Goal: Information Seeking & Learning: Check status

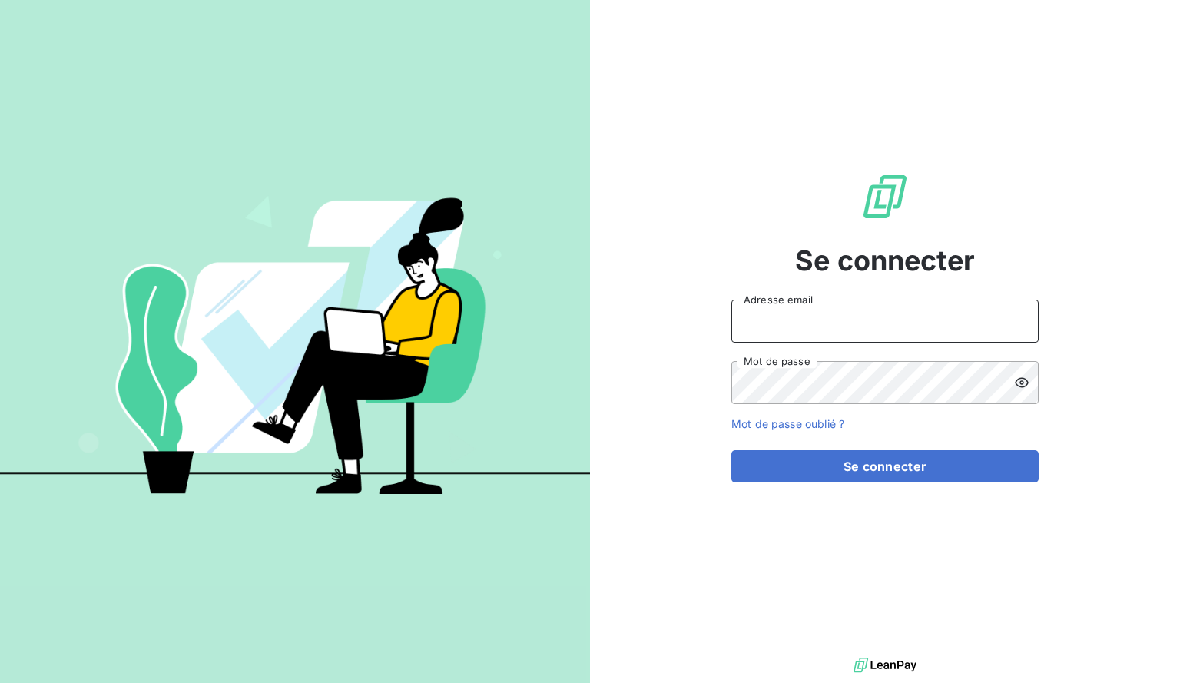
type input "[EMAIL_ADDRESS][DOMAIN_NAME]"
drag, startPoint x: 890, startPoint y: 321, endPoint x: 882, endPoint y: 335, distance: 16.2
click at [890, 321] on input "[EMAIL_ADDRESS][DOMAIN_NAME]" at bounding box center [884, 321] width 307 height 43
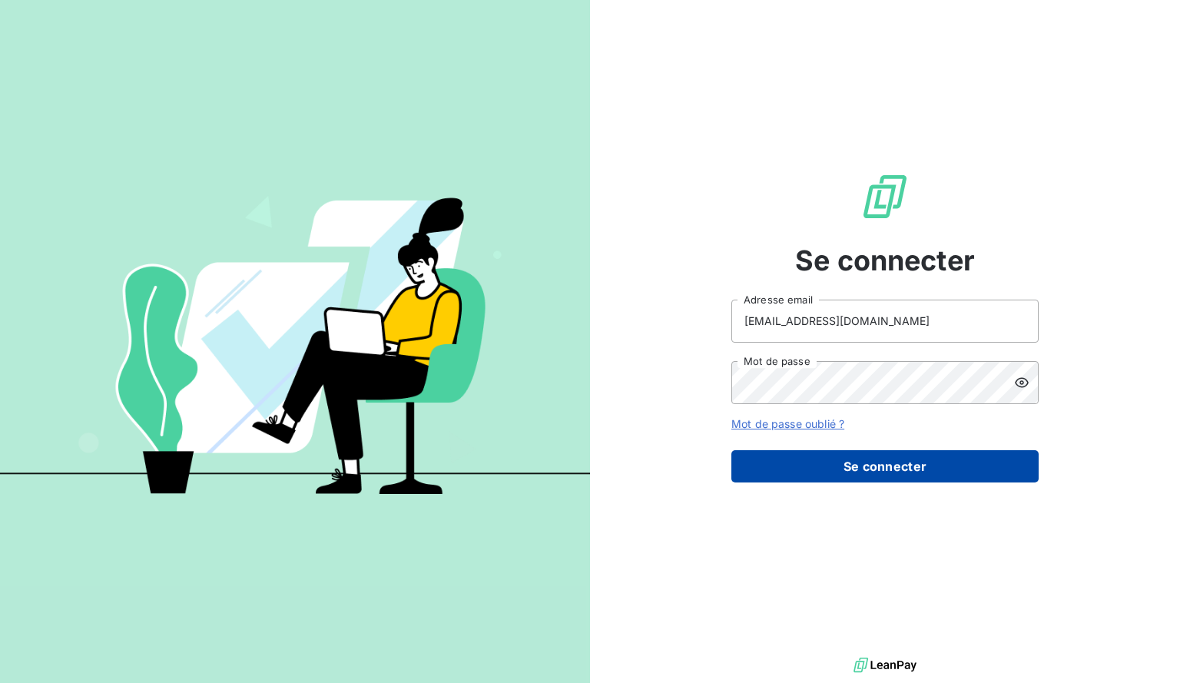
click at [780, 463] on button "Se connecter" at bounding box center [884, 466] width 307 height 32
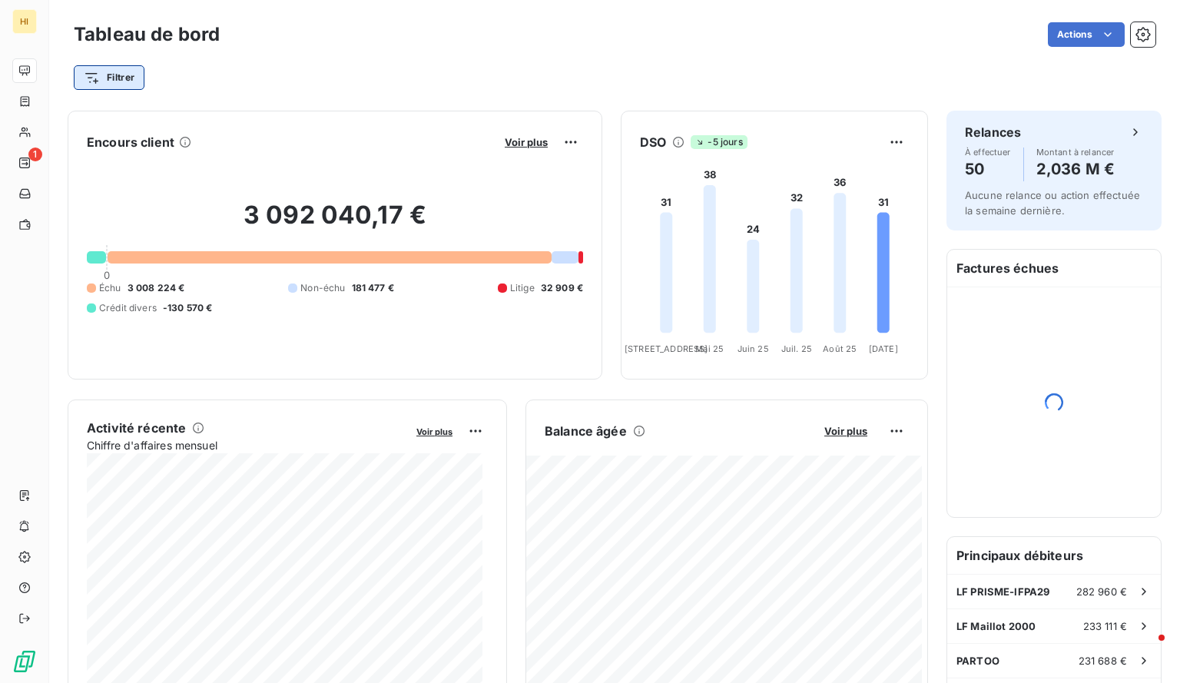
click at [114, 76] on html "HI 1 Tableau de bord Actions Filtrer Encours client Voir plus 3 092 040,17 € 0 …" at bounding box center [590, 341] width 1180 height 683
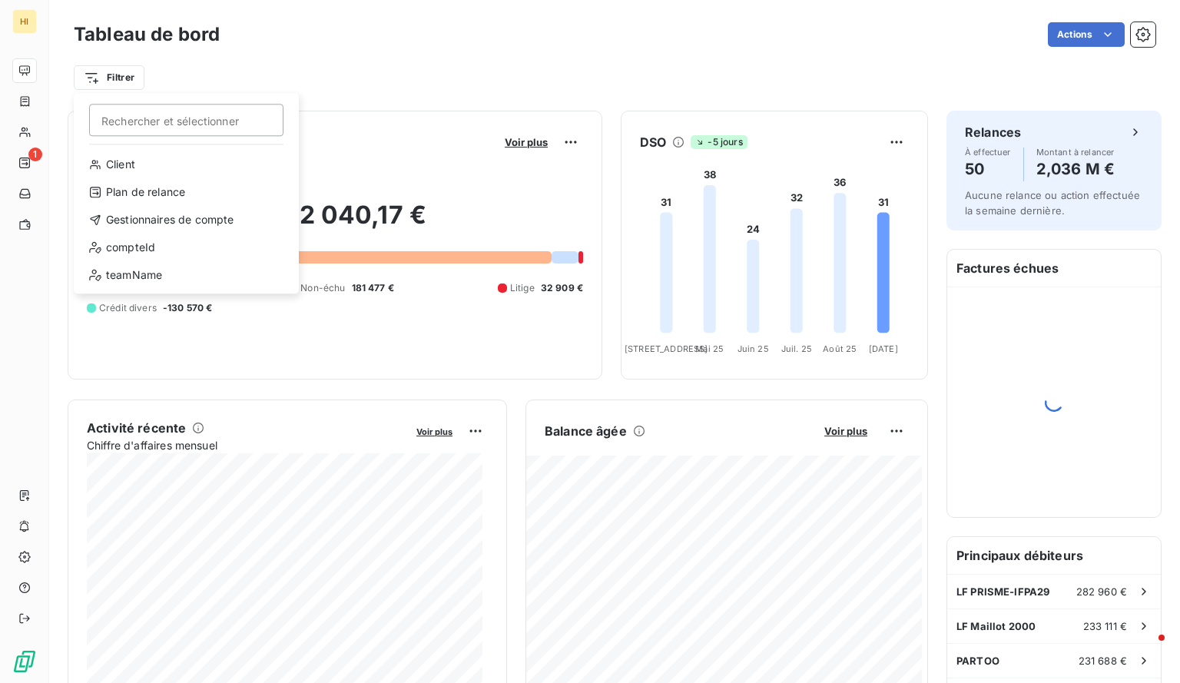
click at [167, 205] on div "Client Plan de relance Gestionnaires de compte compteId teamName" at bounding box center [186, 222] width 213 height 141
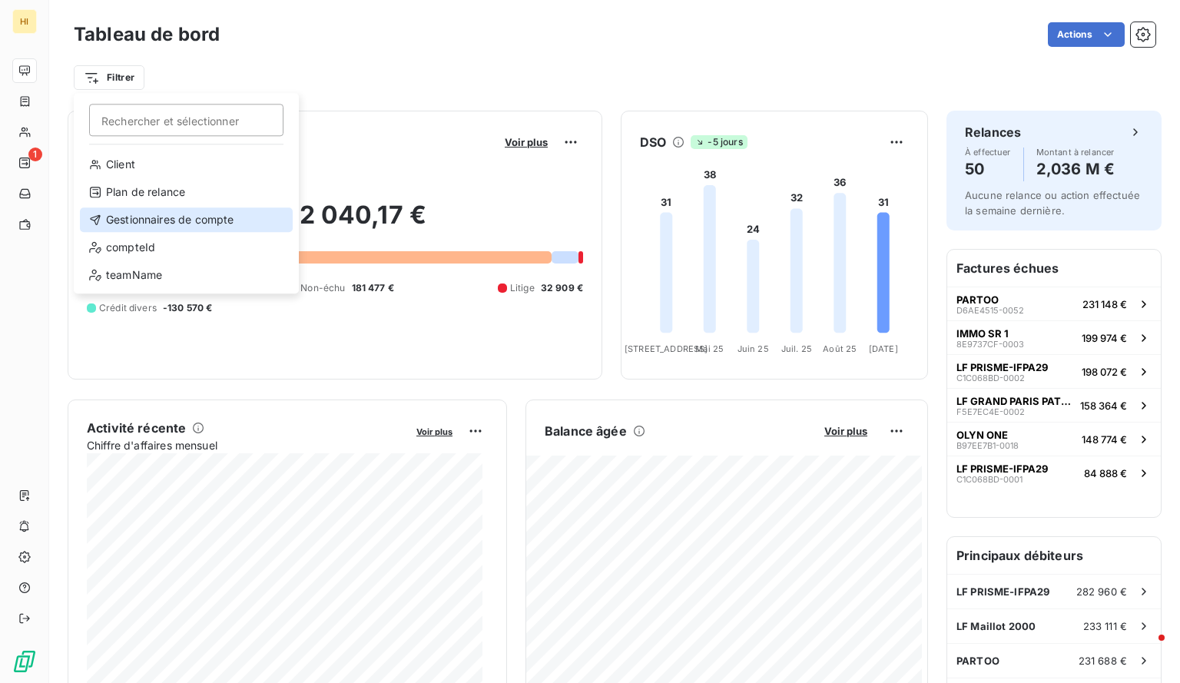
click at [169, 216] on div "Gestionnaires de compte" at bounding box center [186, 219] width 213 height 25
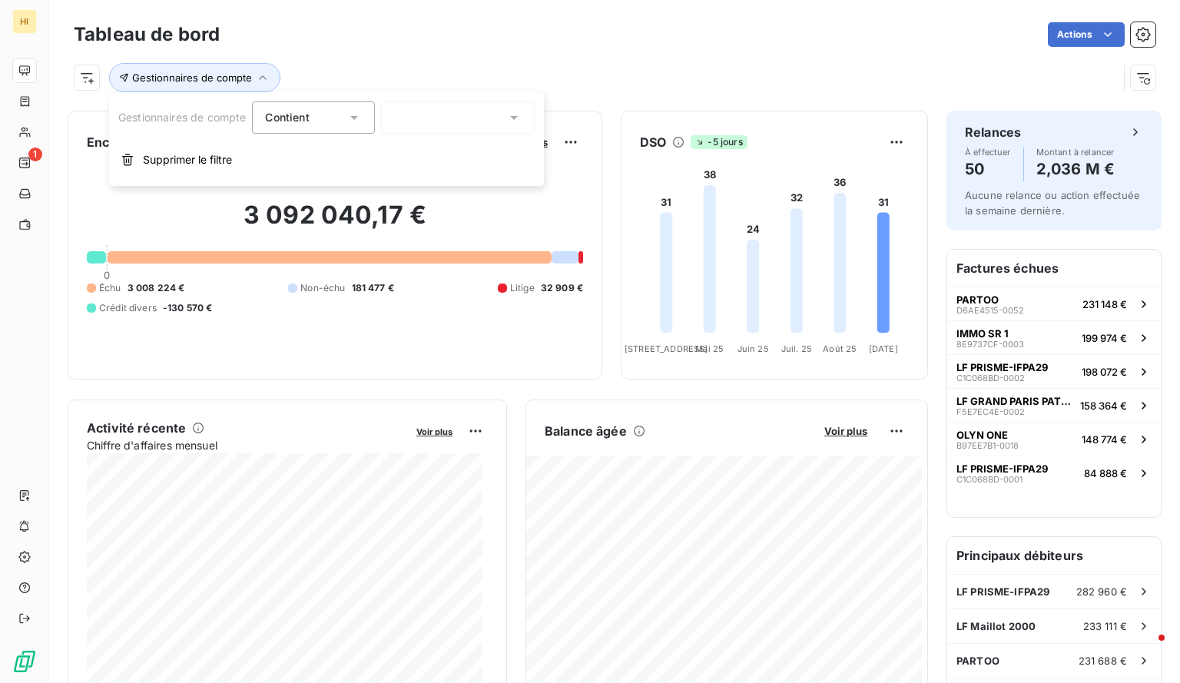
click at [412, 117] on div at bounding box center [458, 117] width 154 height 32
type input "marine"
click at [437, 180] on span "[PERSON_NAME]" at bounding box center [458, 184] width 90 height 15
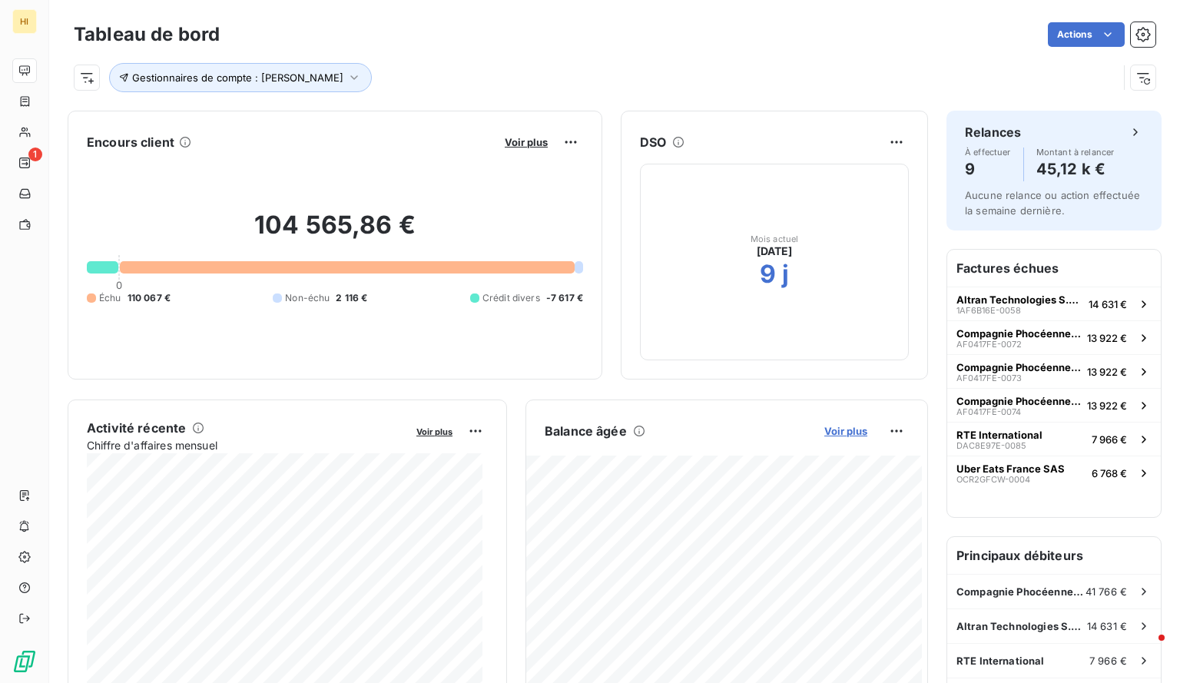
click at [831, 428] on span "Voir plus" at bounding box center [845, 431] width 43 height 12
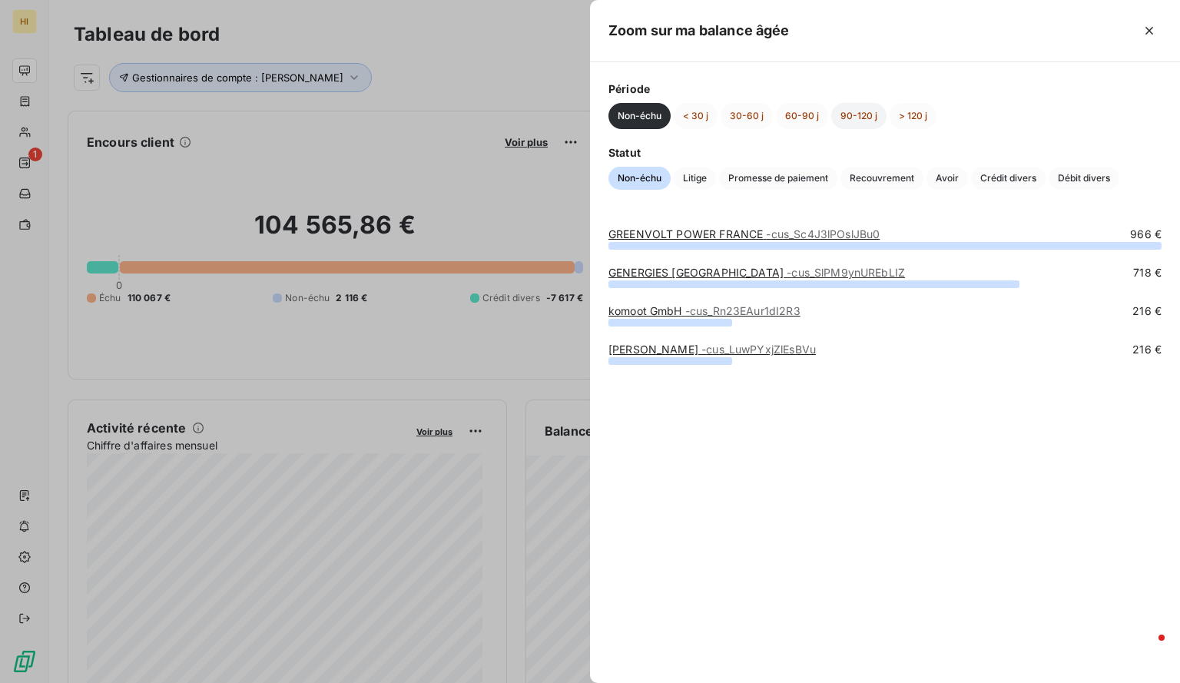
click at [856, 111] on button "90-120 j" at bounding box center [858, 116] width 55 height 26
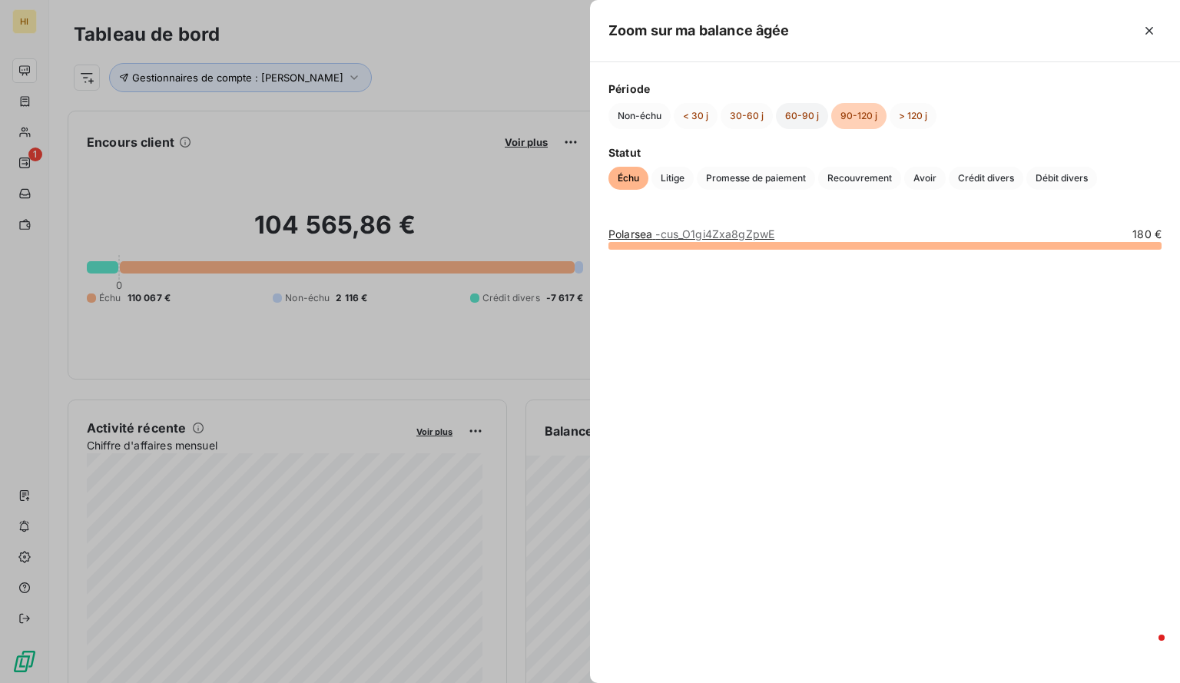
click at [794, 113] on button "60-90 j" at bounding box center [802, 116] width 52 height 26
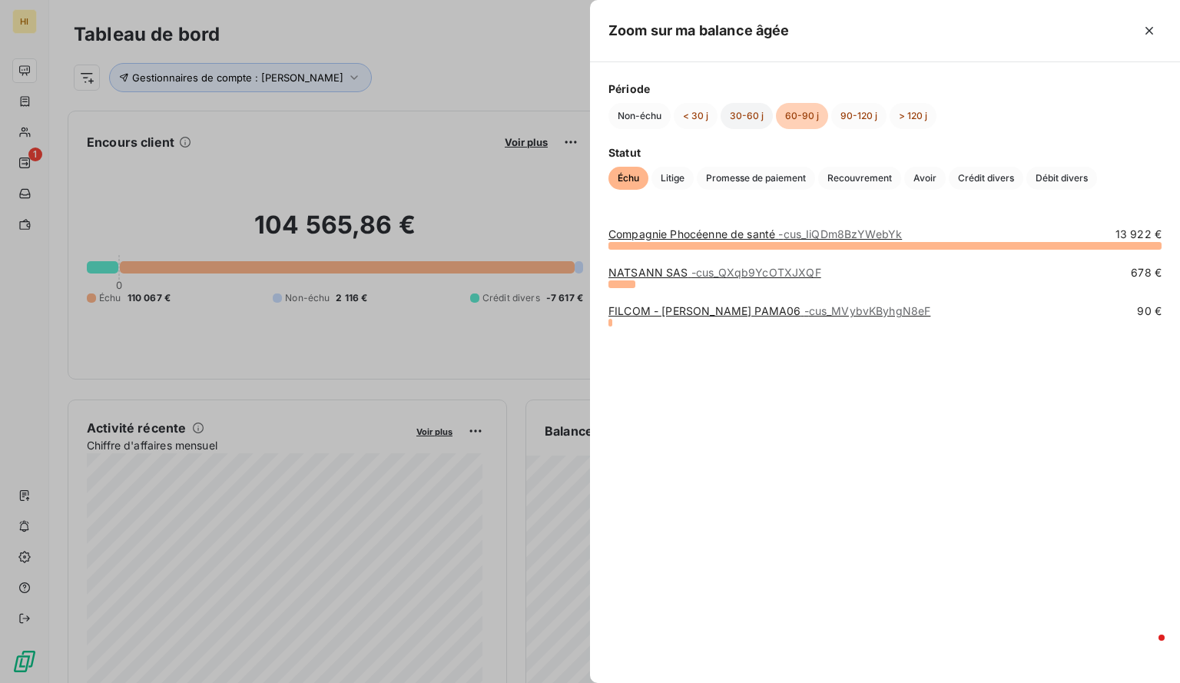
click at [750, 106] on button "30-60 j" at bounding box center [746, 116] width 52 height 26
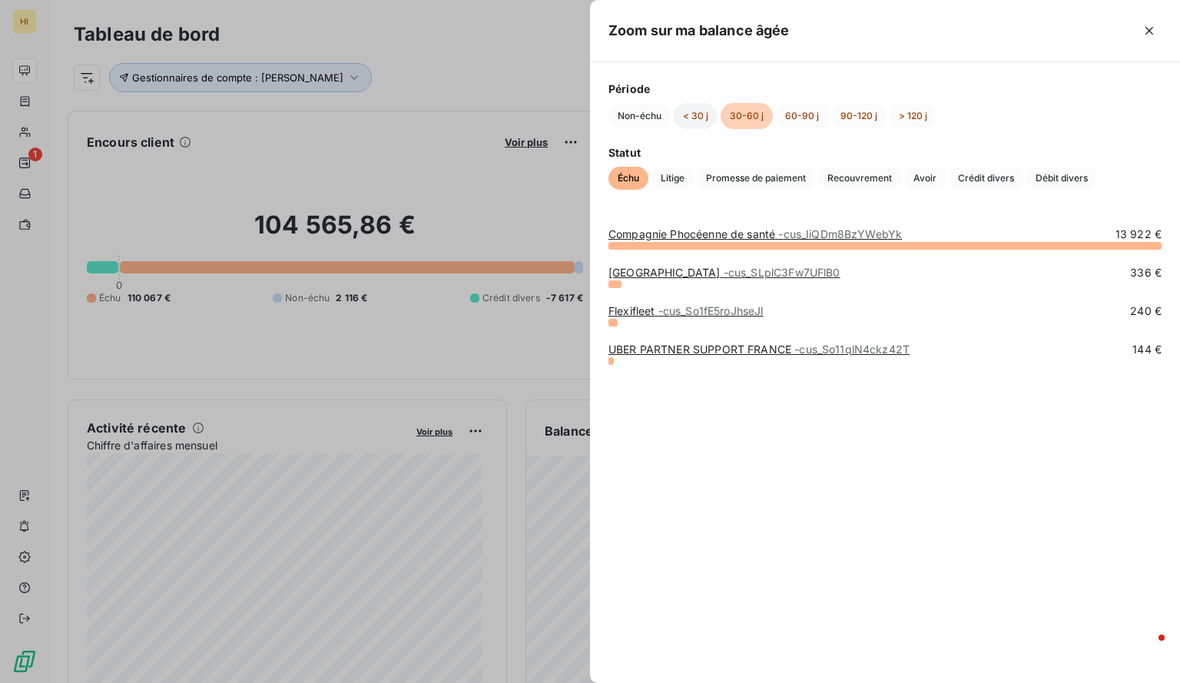
click at [685, 109] on button "< 30 j" at bounding box center [696, 116] width 44 height 26
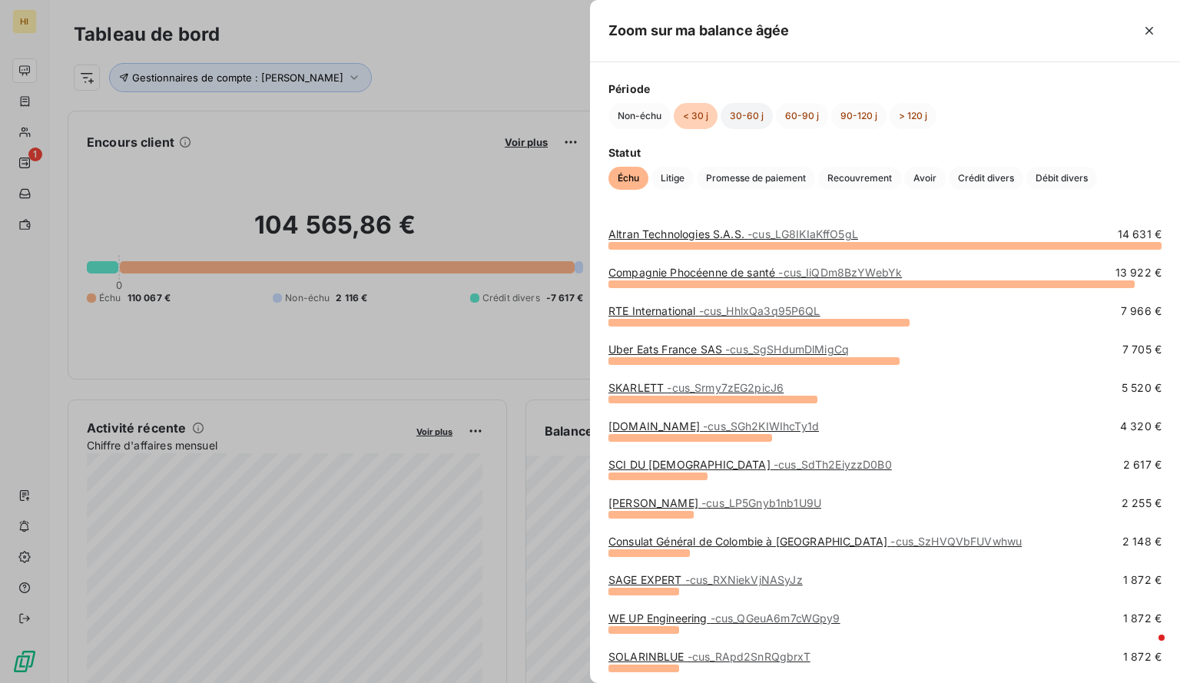
click at [743, 105] on button "30-60 j" at bounding box center [746, 116] width 52 height 26
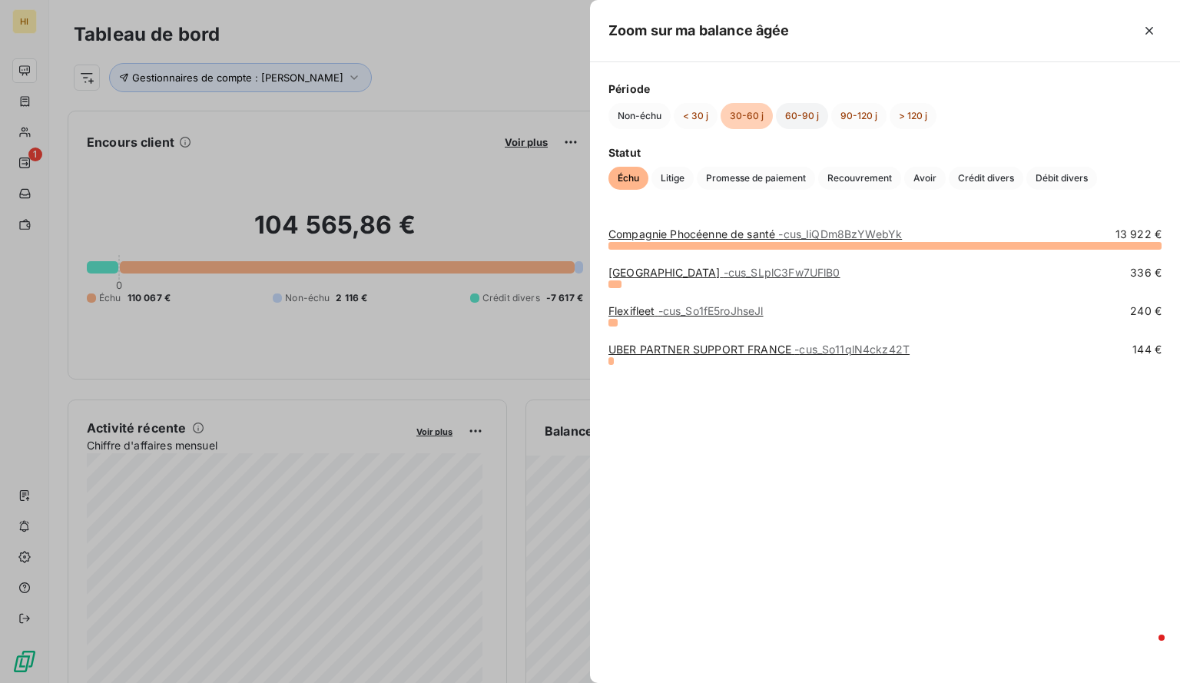
click at [806, 116] on button "60-90 j" at bounding box center [802, 116] width 52 height 26
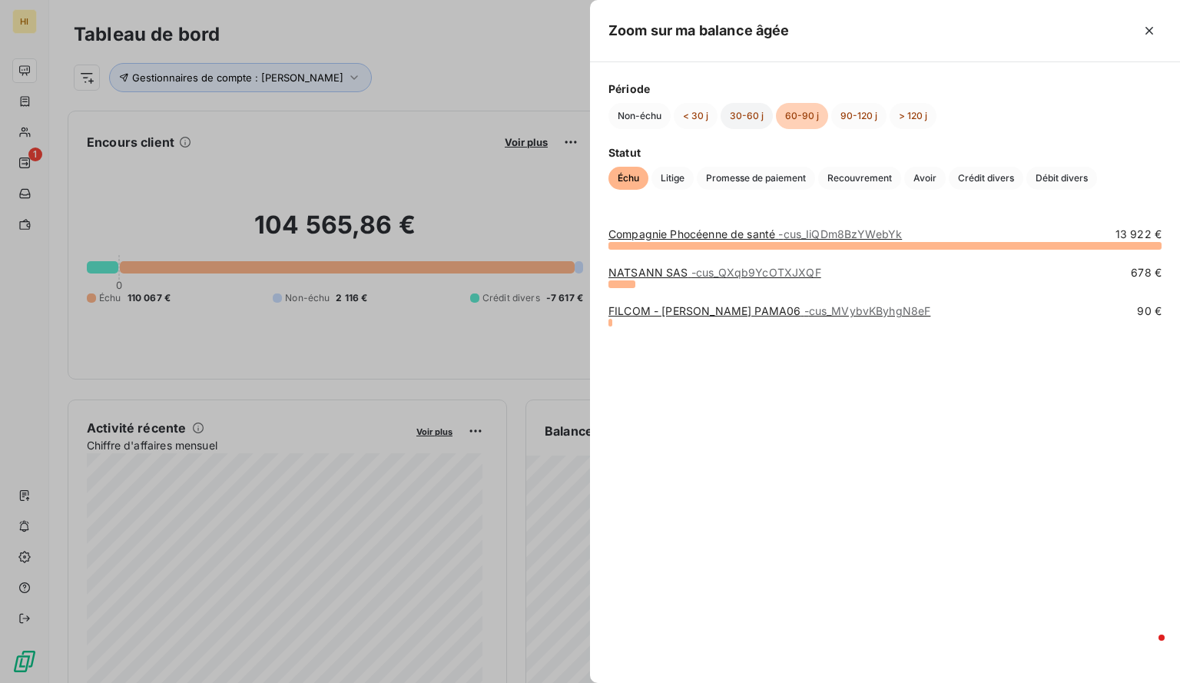
click at [751, 110] on button "30-60 j" at bounding box center [746, 116] width 52 height 26
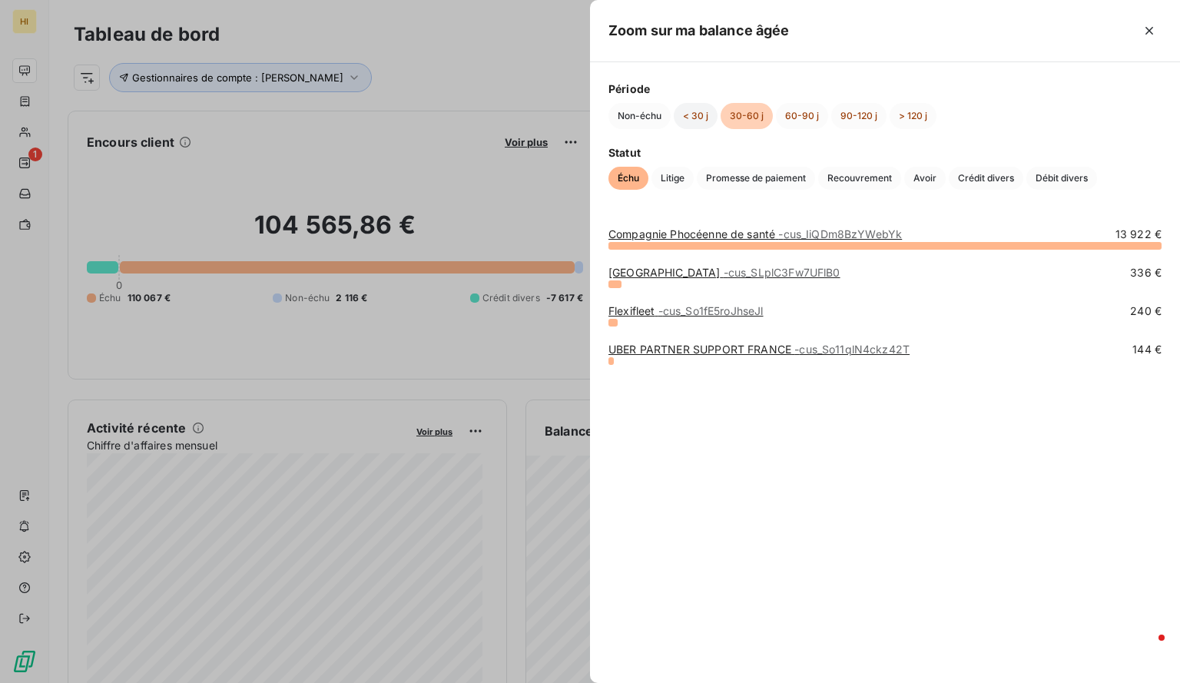
click at [684, 114] on button "< 30 j" at bounding box center [696, 116] width 44 height 26
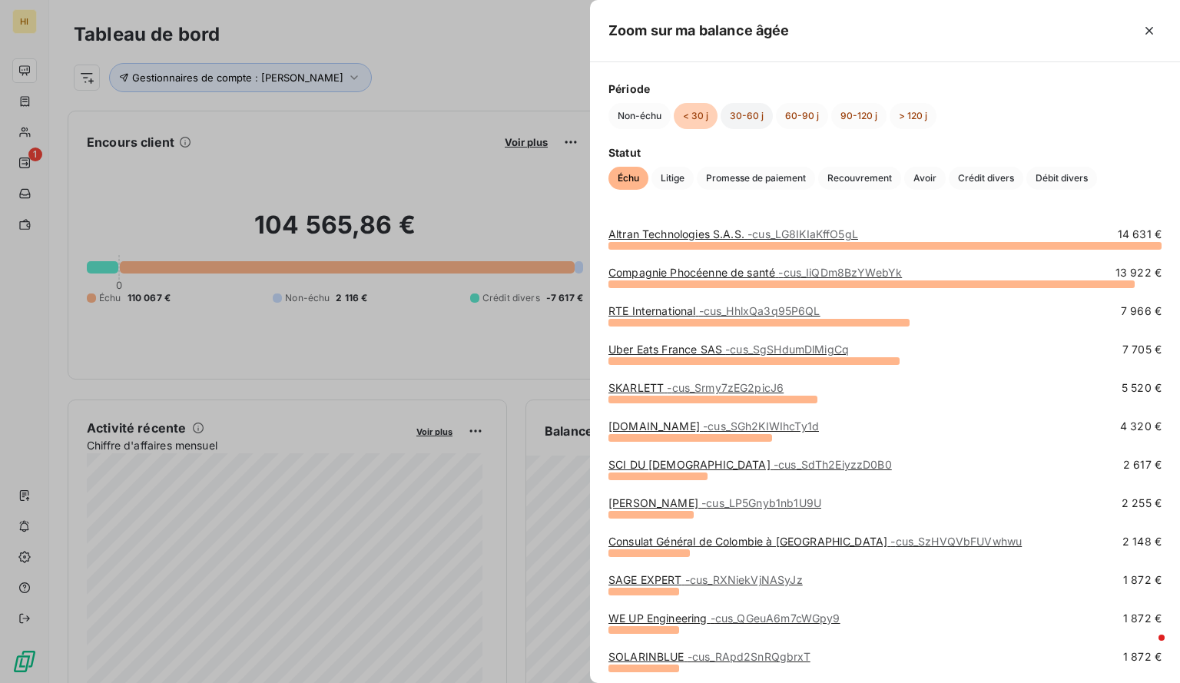
click at [748, 114] on button "30-60 j" at bounding box center [746, 116] width 52 height 26
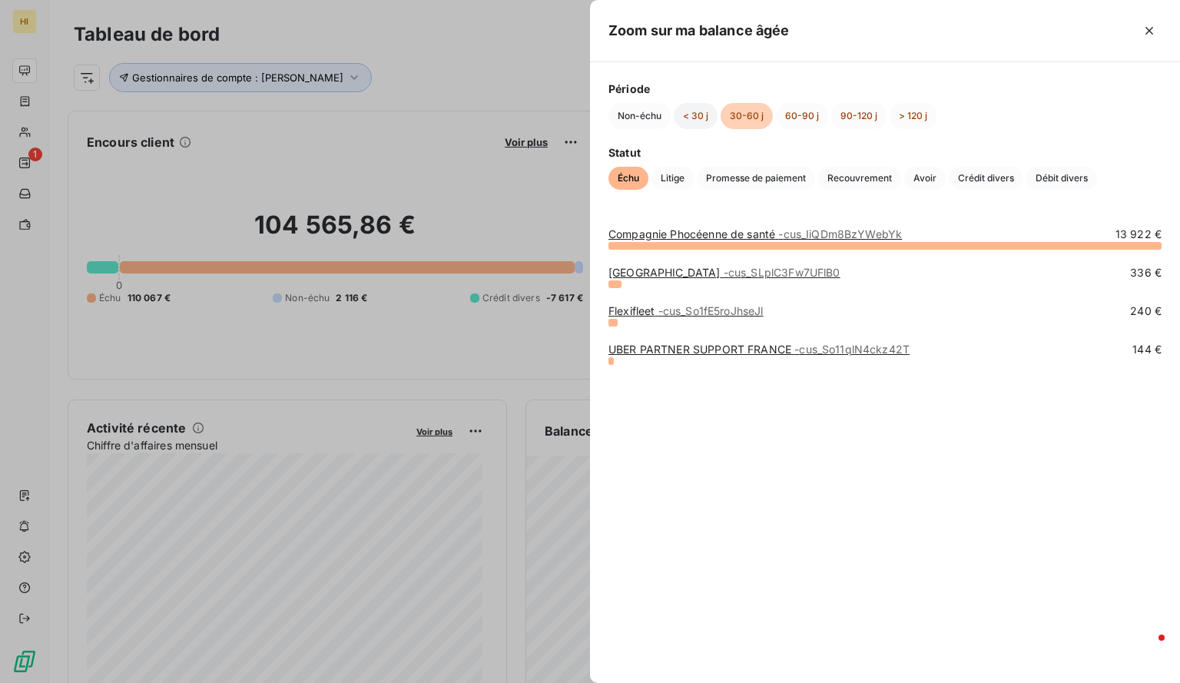
click at [700, 115] on button "< 30 j" at bounding box center [696, 116] width 44 height 26
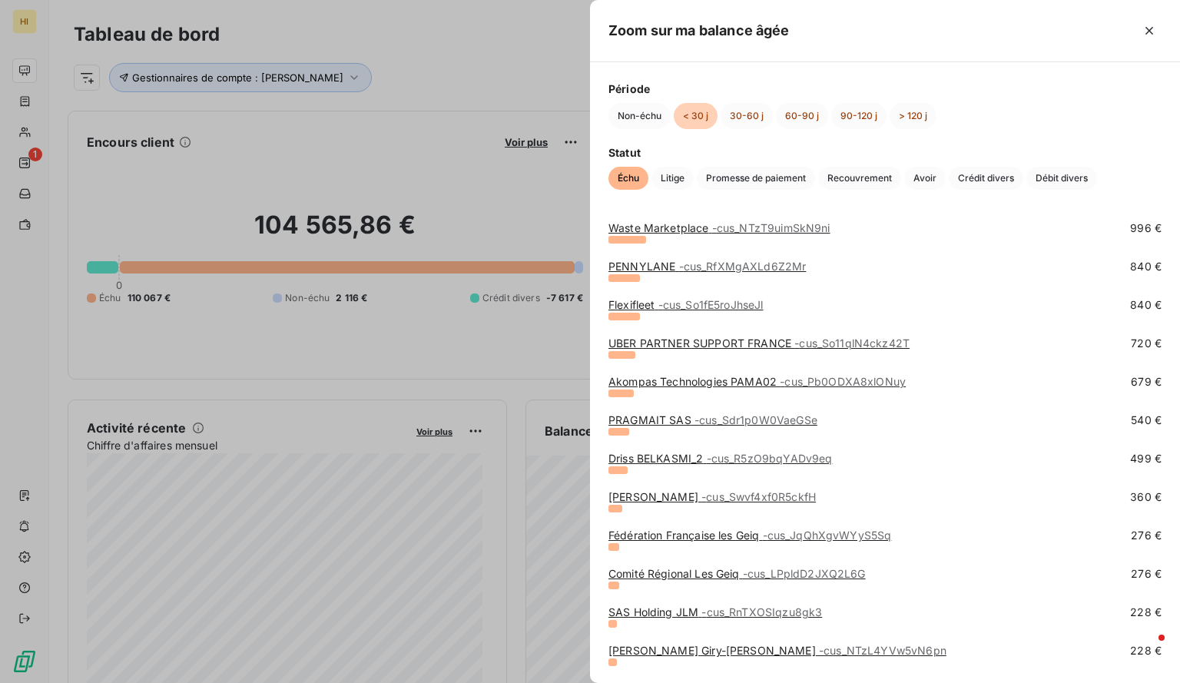
scroll to position [924, 0]
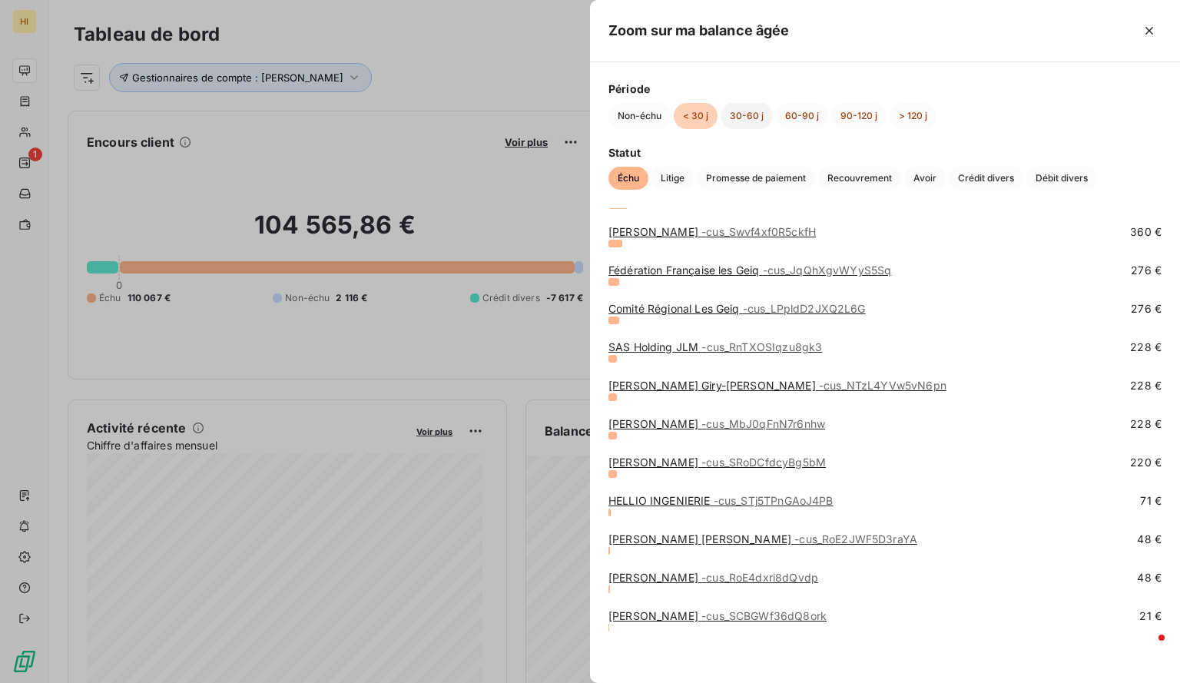
click at [743, 115] on button "30-60 j" at bounding box center [746, 116] width 52 height 26
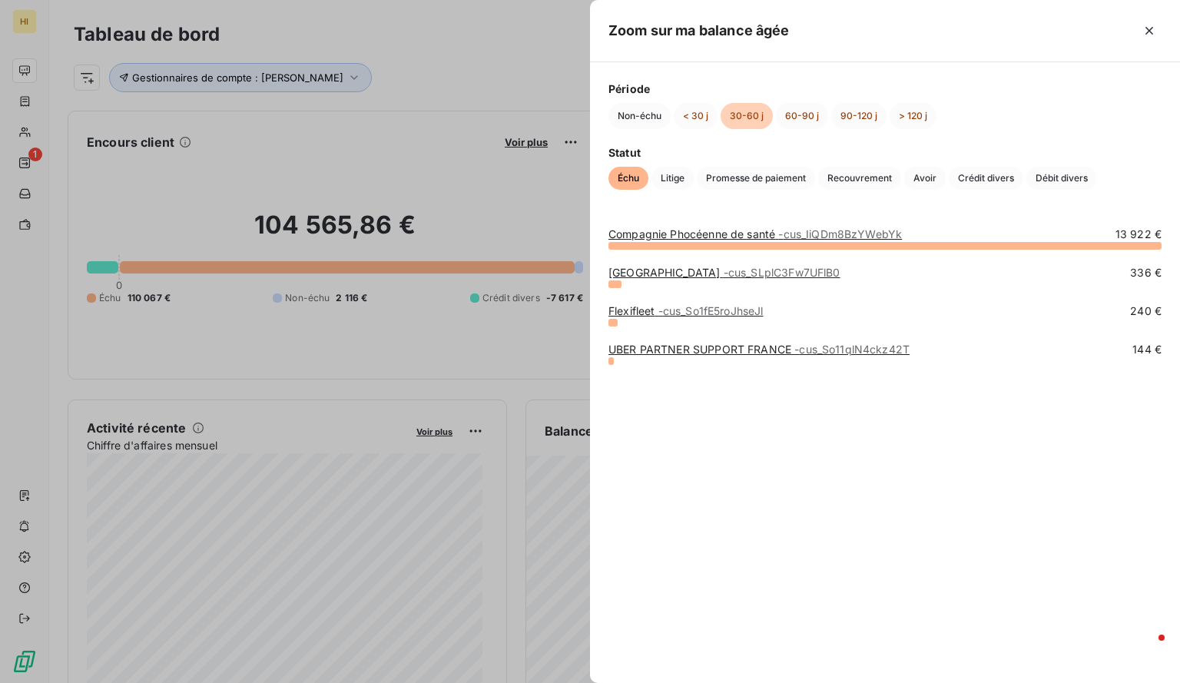
scroll to position [0, 0]
click at [705, 111] on button "< 30 j" at bounding box center [696, 116] width 44 height 26
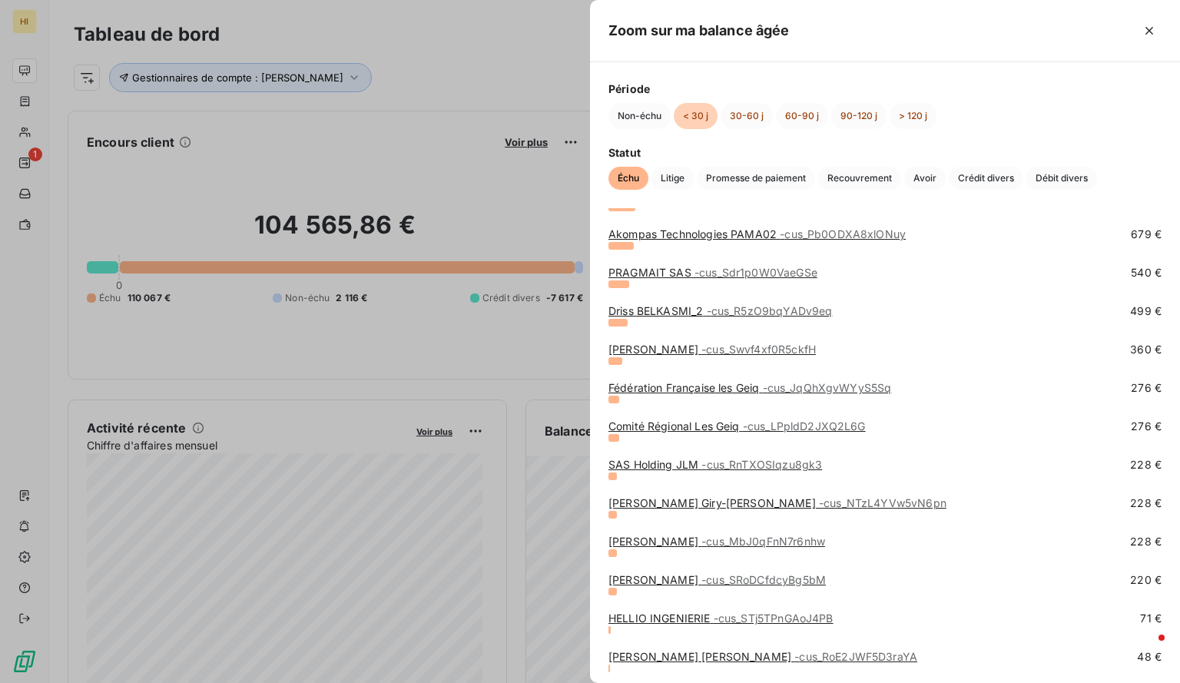
scroll to position [924, 0]
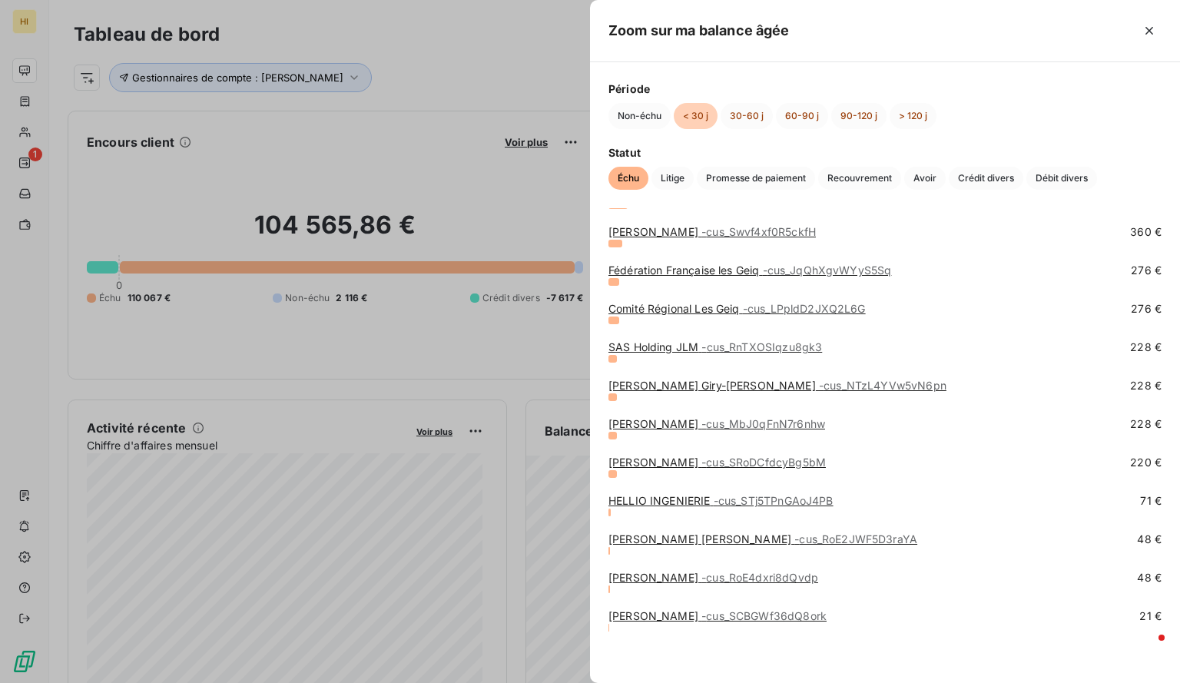
click at [705, 615] on span "- cus_SCBGWf36dQ8ork" at bounding box center [763, 615] width 125 height 13
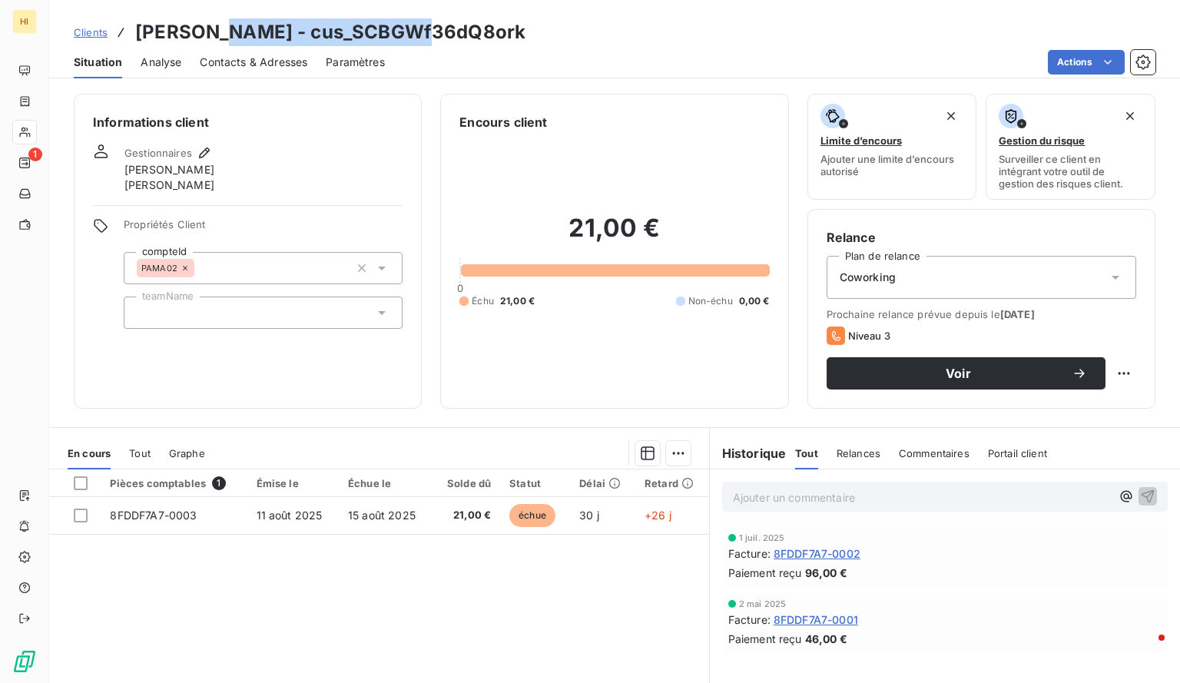
drag, startPoint x: 433, startPoint y: 38, endPoint x: 219, endPoint y: 29, distance: 214.4
click at [219, 29] on div "Clients [PERSON_NAME] - cus_SCBGWf36dQ8ork" at bounding box center [614, 32] width 1131 height 28
copy h3 "cus_SCBGWf36dQ8ork"
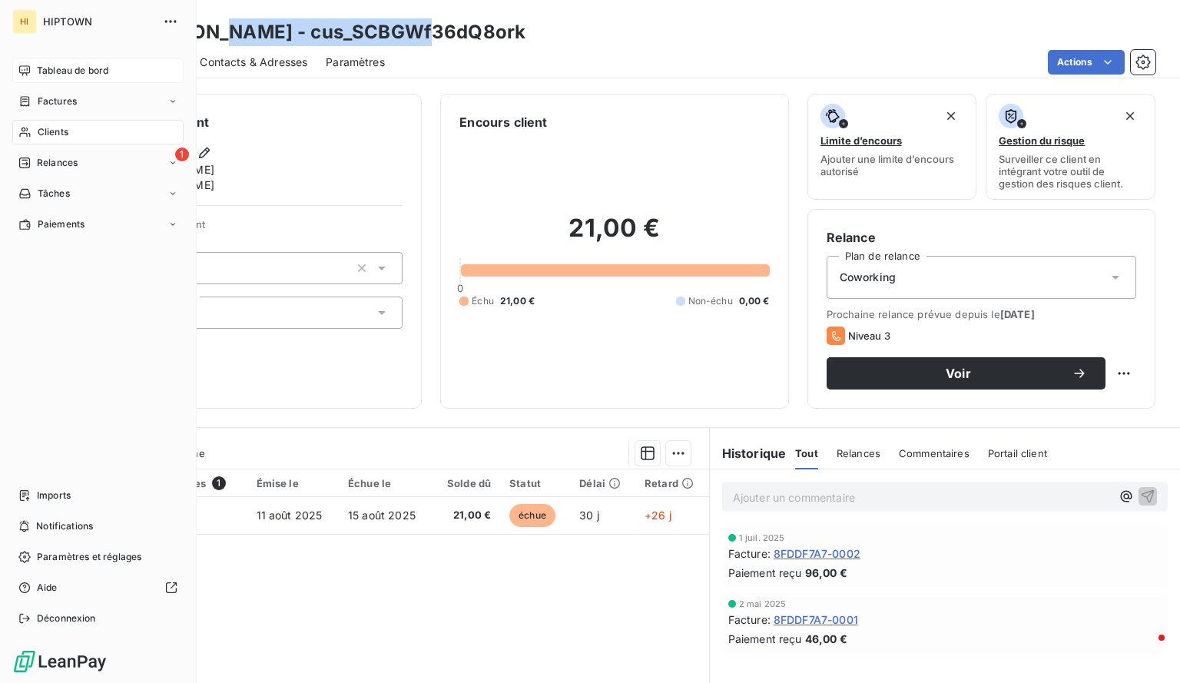
click at [58, 66] on span "Tableau de bord" at bounding box center [72, 71] width 71 height 14
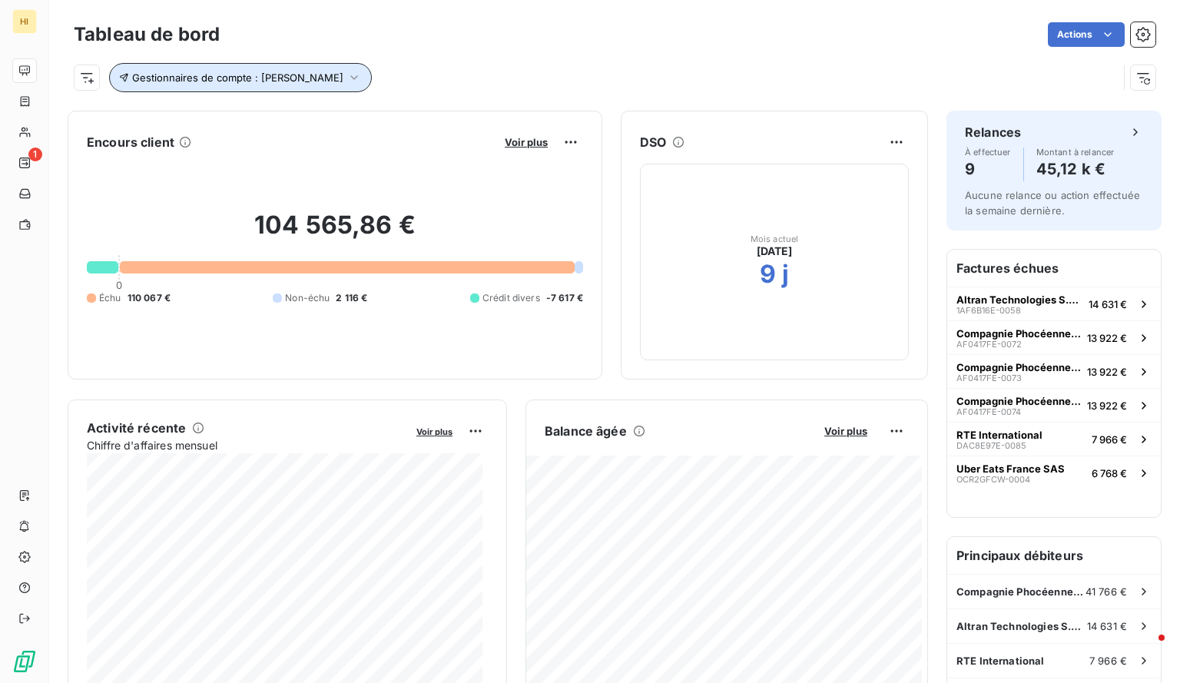
click at [331, 74] on span "Gestionnaires de compte : [PERSON_NAME]" at bounding box center [237, 77] width 211 height 12
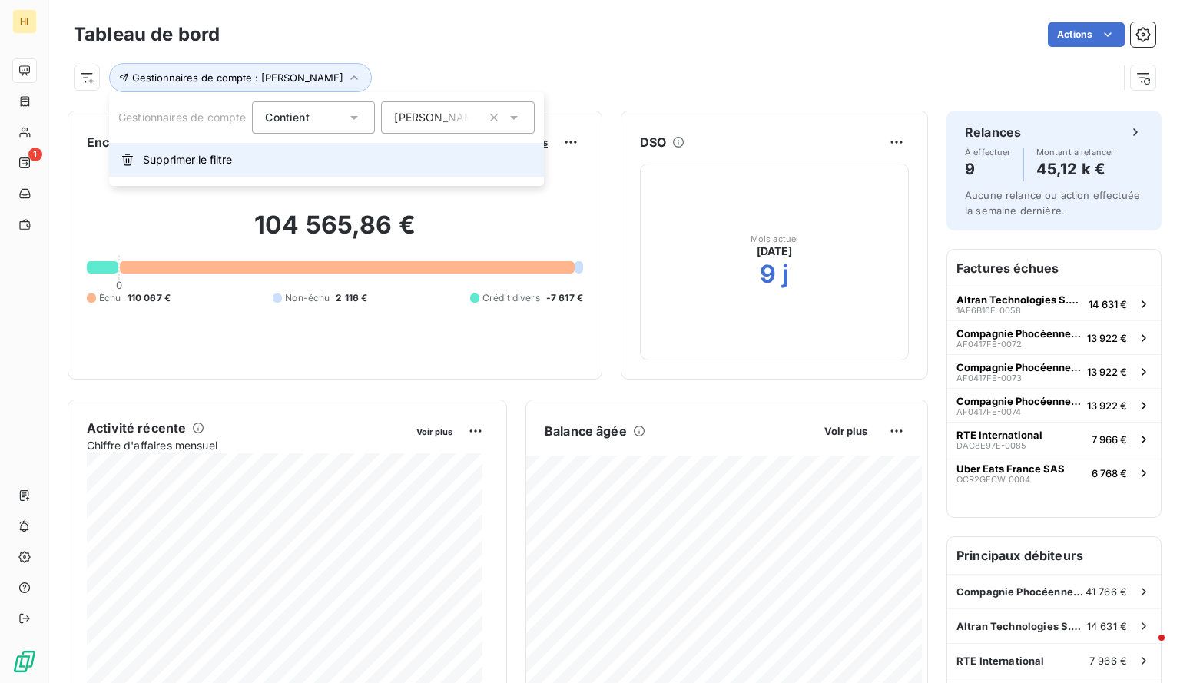
click at [237, 156] on button "Supprimer le filtre" at bounding box center [326, 160] width 435 height 34
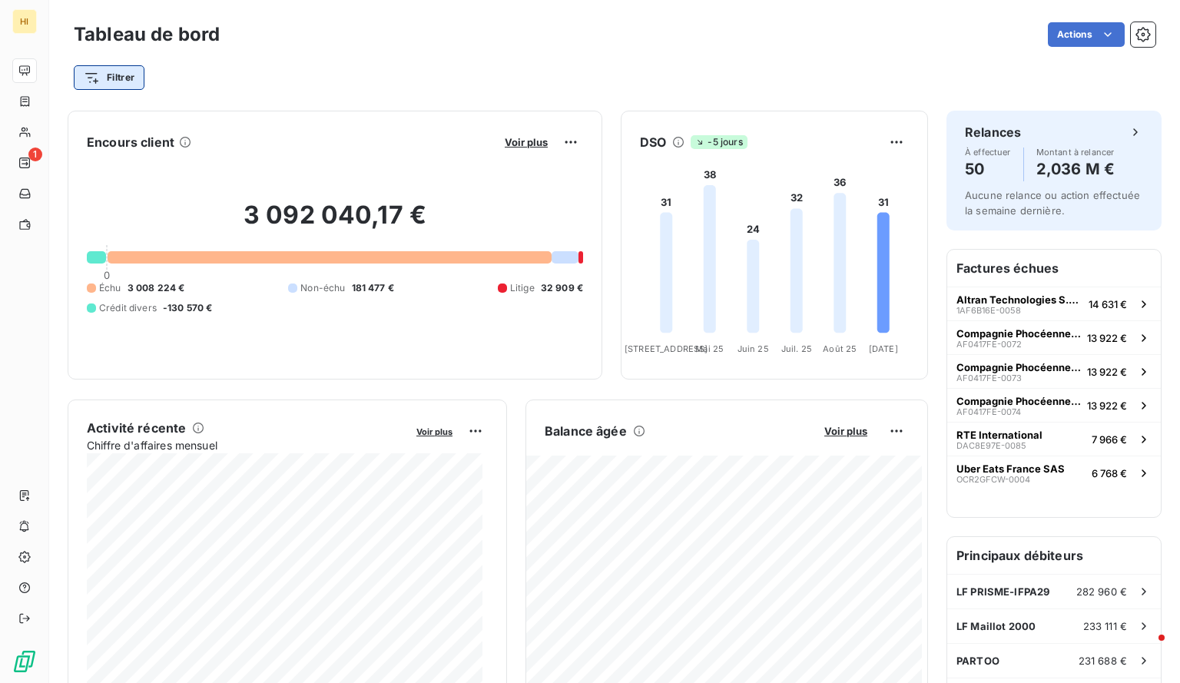
click at [133, 70] on html "HI 1 Tableau de bord Actions Filtrer Encours client Voir plus 3 092 040,17 € 0 …" at bounding box center [590, 341] width 1180 height 683
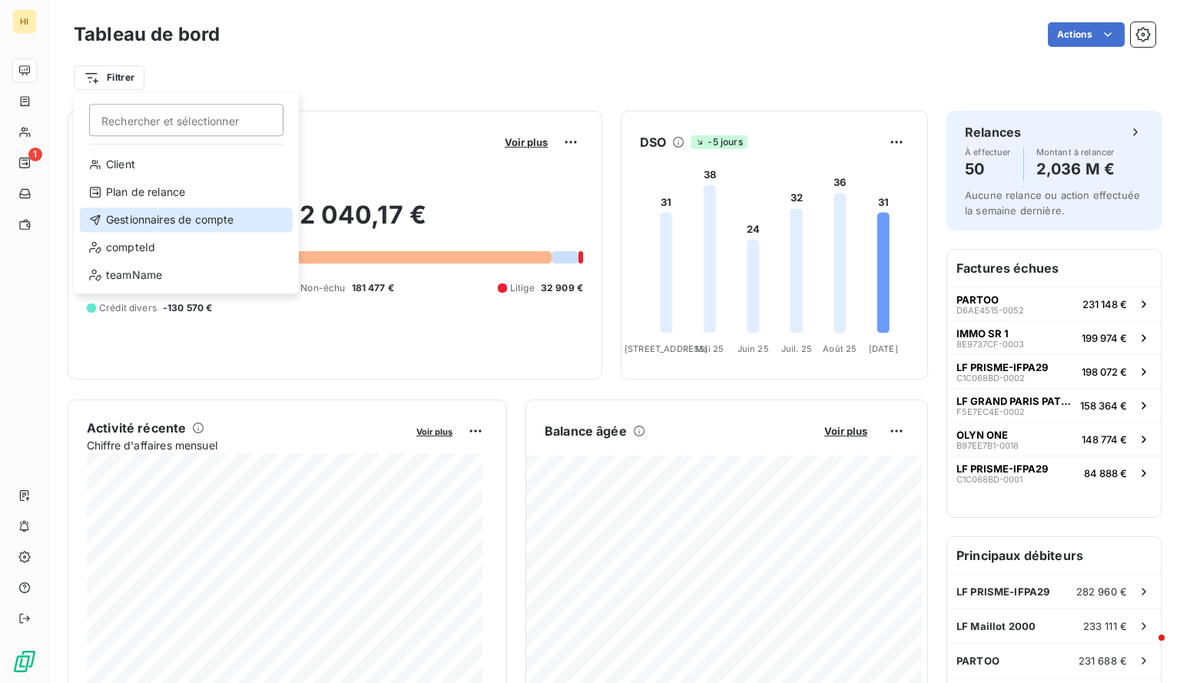
click at [194, 222] on div "Gestionnaires de compte" at bounding box center [186, 219] width 213 height 25
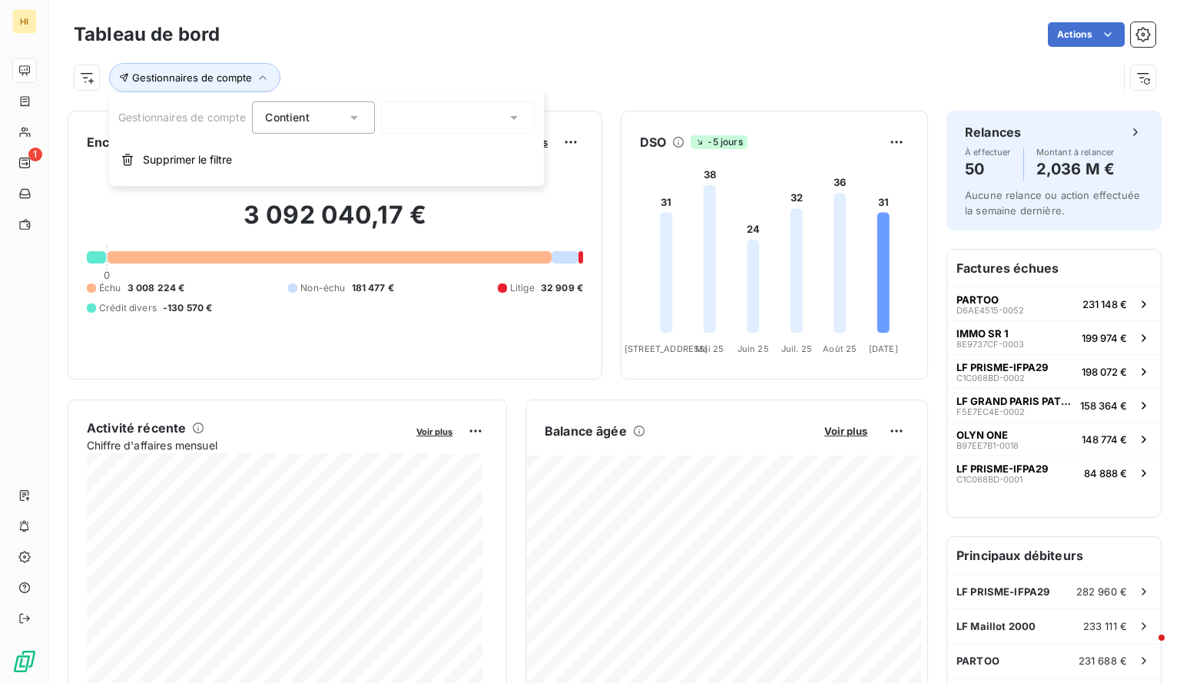
click at [418, 119] on div at bounding box center [458, 117] width 154 height 32
type input "tj"
click at [433, 184] on span "Tiphaine Josse" at bounding box center [451, 184] width 77 height 15
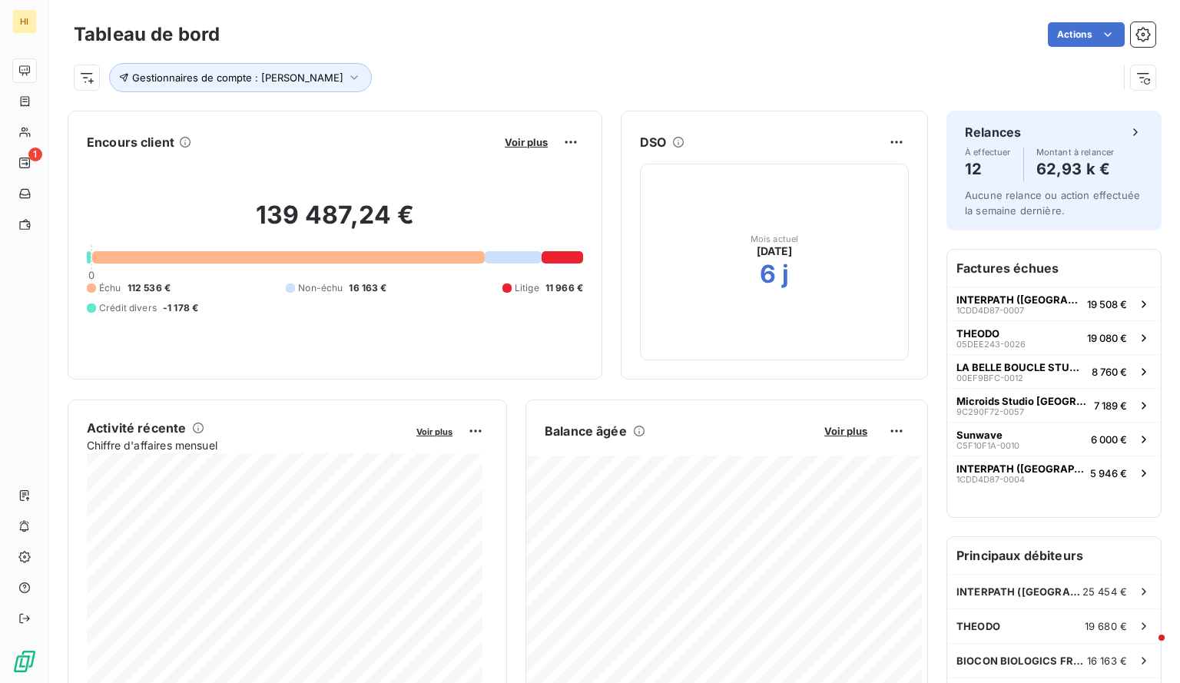
click at [629, 55] on div "Gestionnaires de compte : [PERSON_NAME]" at bounding box center [614, 71] width 1081 height 41
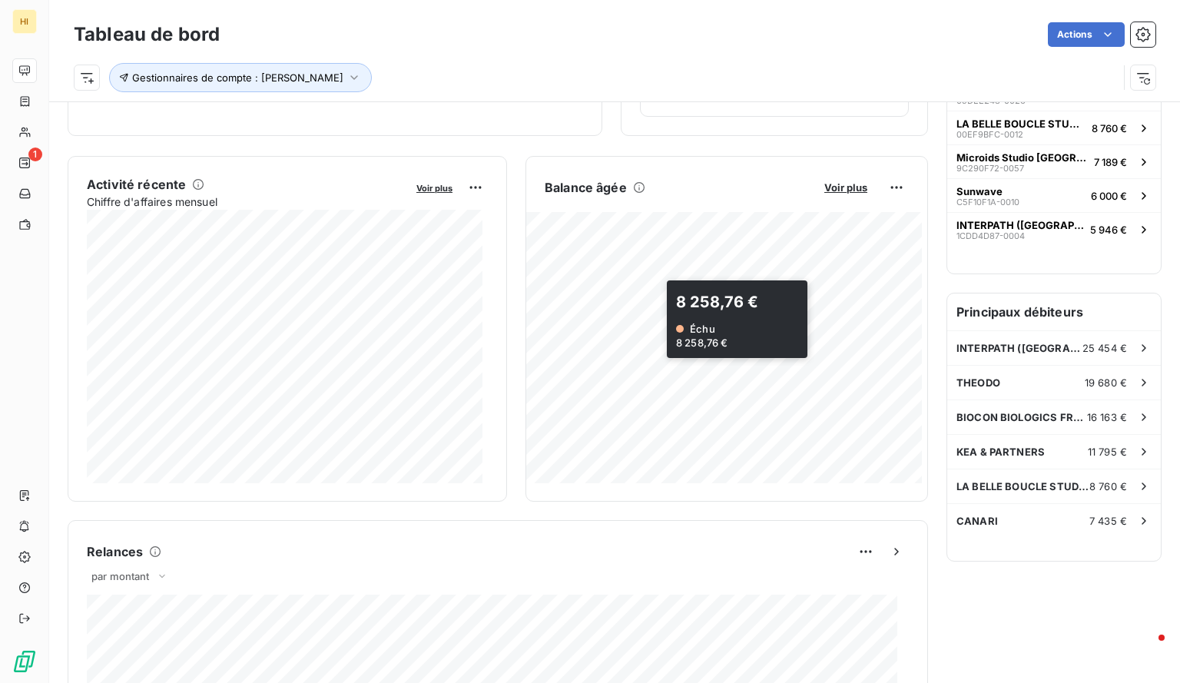
scroll to position [243, 0]
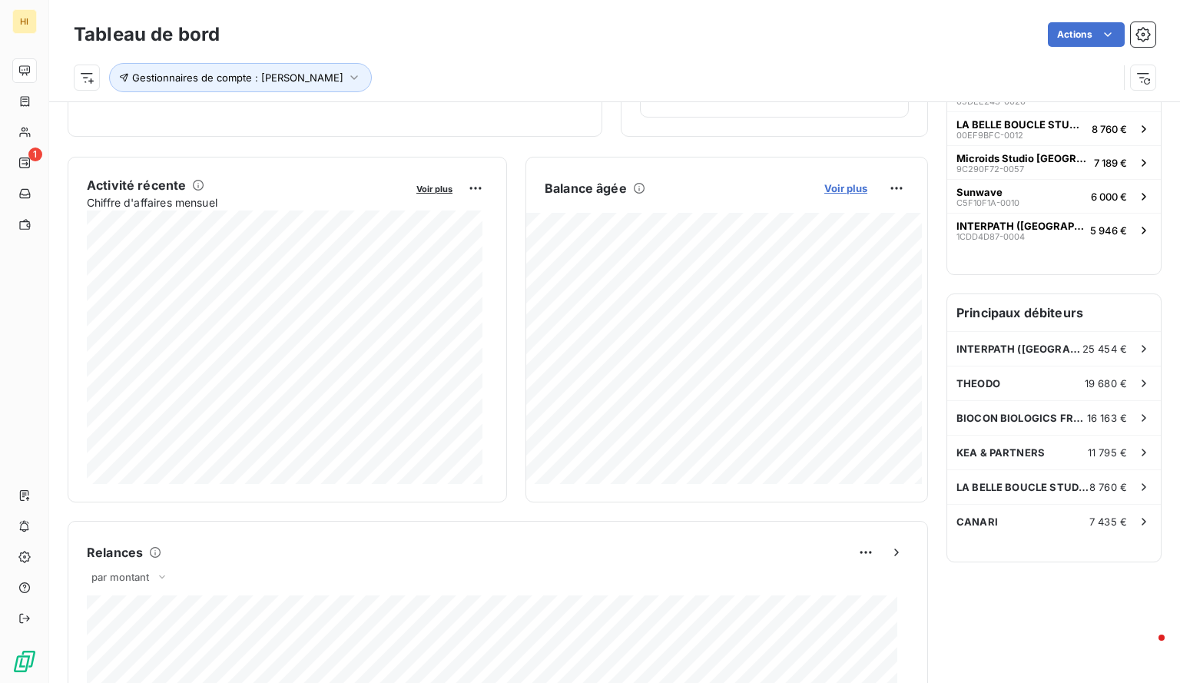
click at [836, 185] on span "Voir plus" at bounding box center [845, 188] width 43 height 12
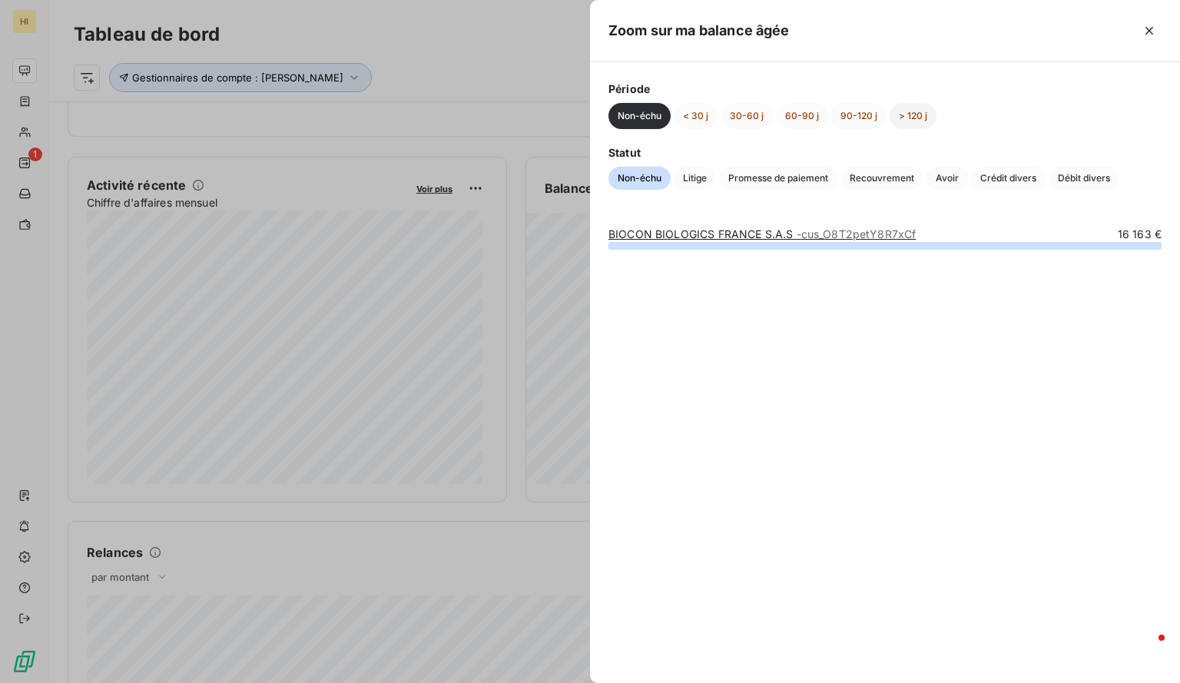
click at [906, 115] on button "> 120 j" at bounding box center [912, 116] width 47 height 26
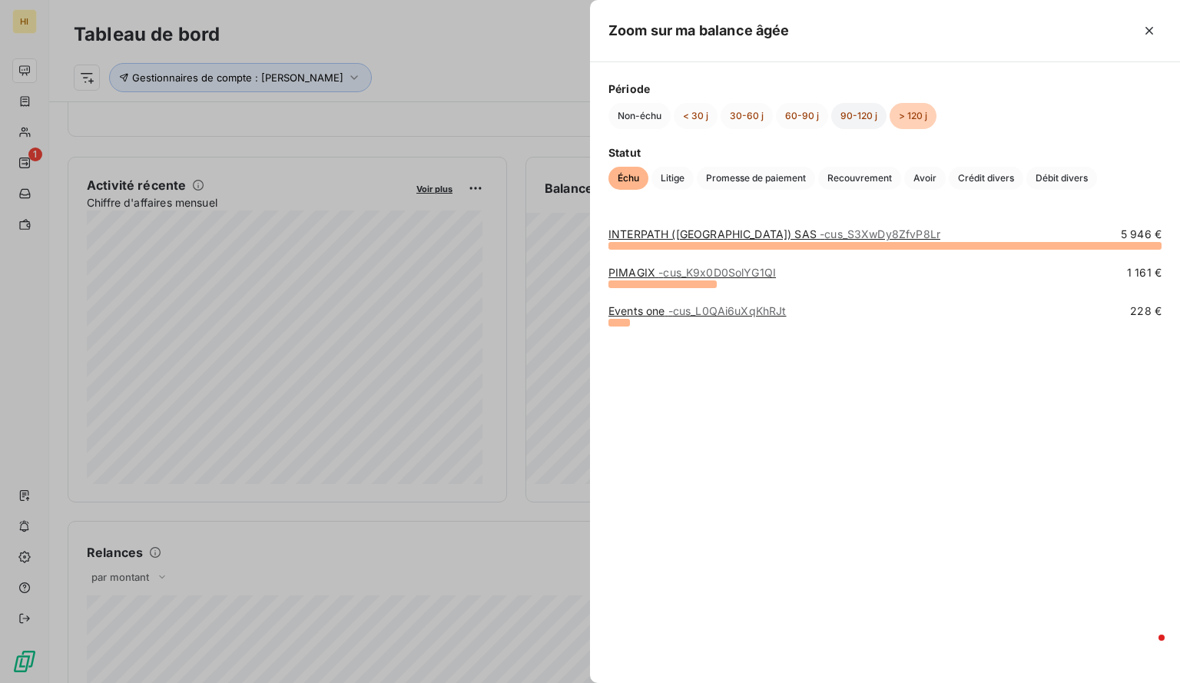
click at [854, 118] on button "90-120 j" at bounding box center [858, 116] width 55 height 26
click at [903, 116] on button "> 120 j" at bounding box center [912, 116] width 47 height 26
click at [854, 116] on button "90-120 j" at bounding box center [858, 116] width 55 height 26
click at [794, 114] on button "60-90 j" at bounding box center [802, 116] width 52 height 26
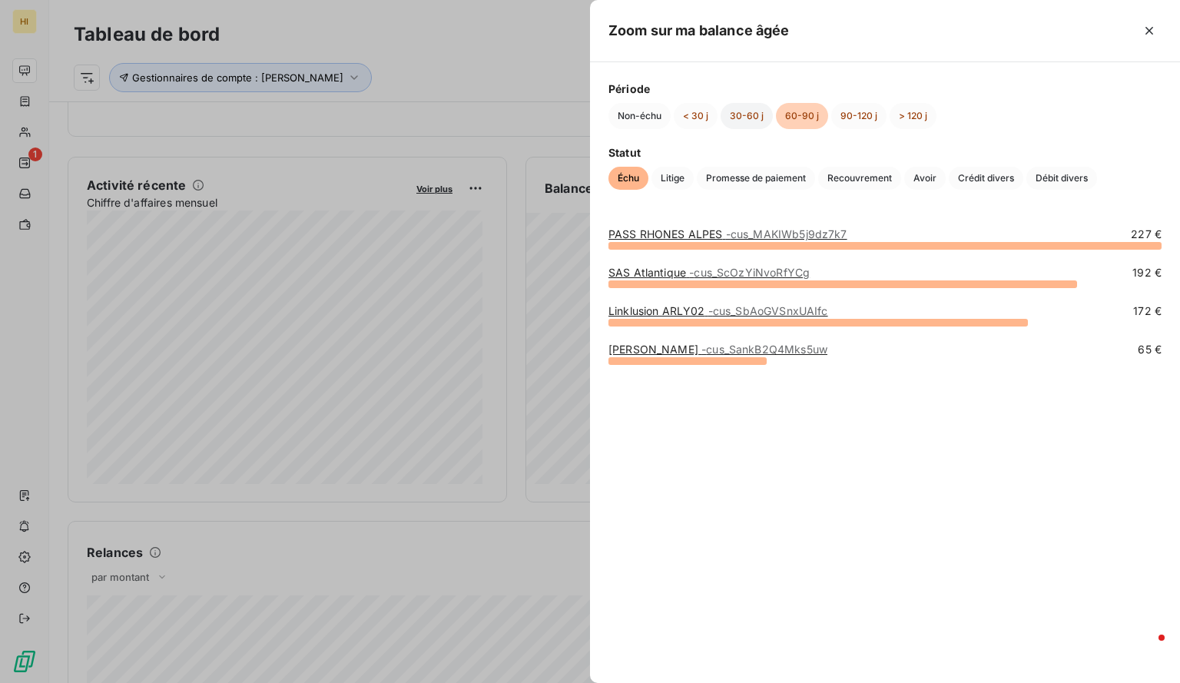
click at [734, 108] on button "30-60 j" at bounding box center [746, 116] width 52 height 26
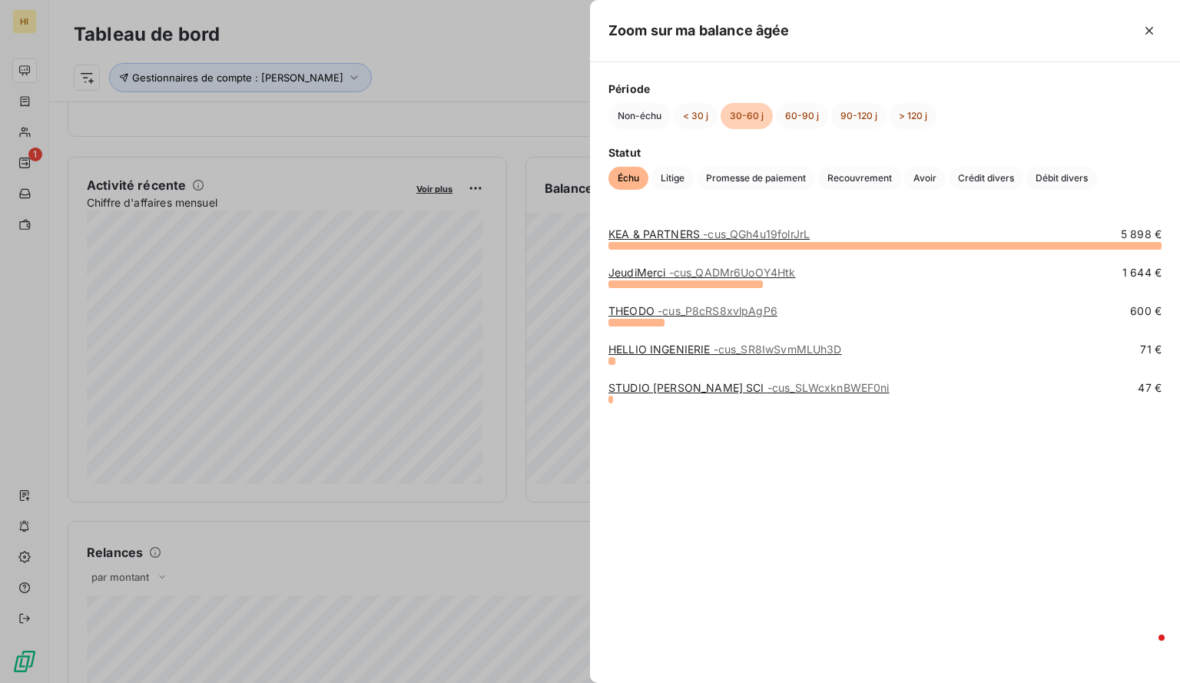
click at [675, 346] on link "HELLIO INGENIERIE - cus_SR8IwSvmMLUh3D" at bounding box center [724, 349] width 233 height 13
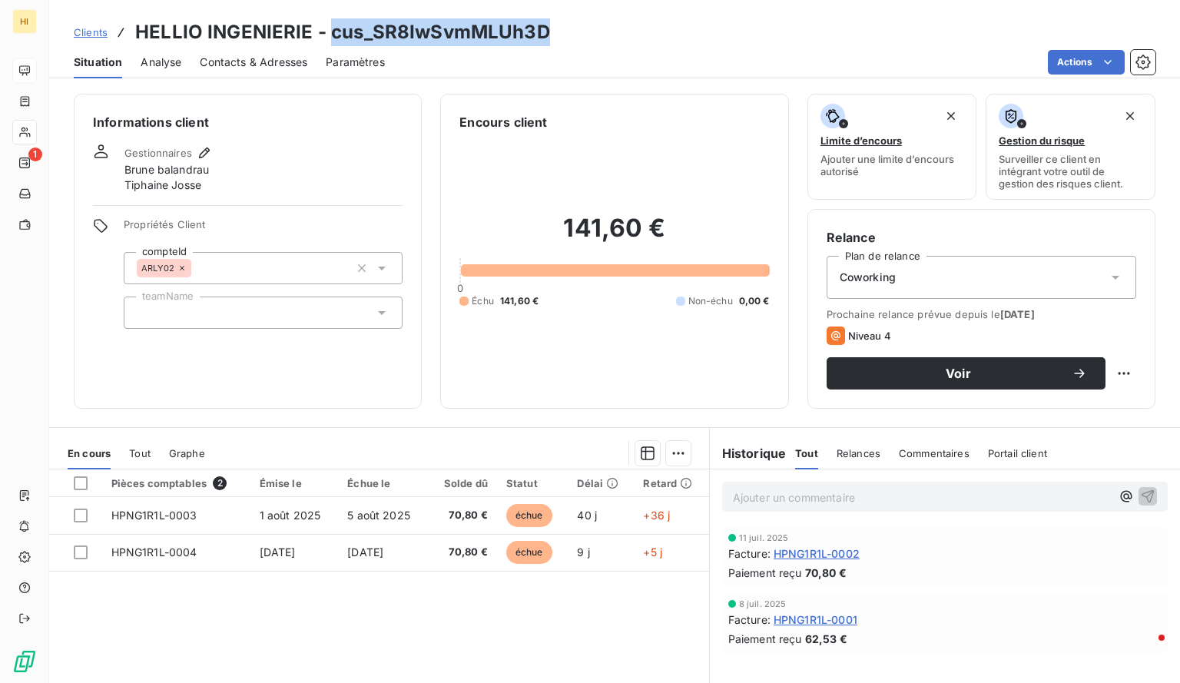
drag, startPoint x: 554, startPoint y: 36, endPoint x: 330, endPoint y: 40, distance: 223.5
click at [330, 40] on div "Clients HELLIO INGENIERIE - cus_SR8IwSvmMLUh3D" at bounding box center [614, 32] width 1131 height 28
copy h3 "cus_SR8IwSvmMLUh3D"
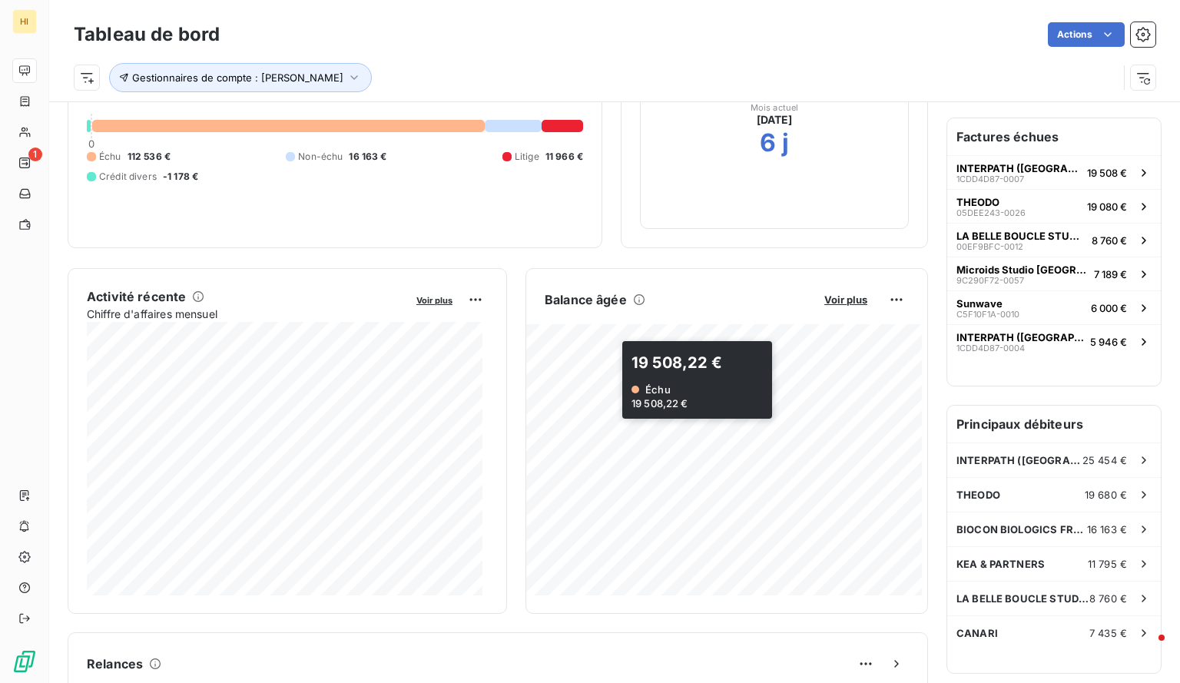
scroll to position [166, 0]
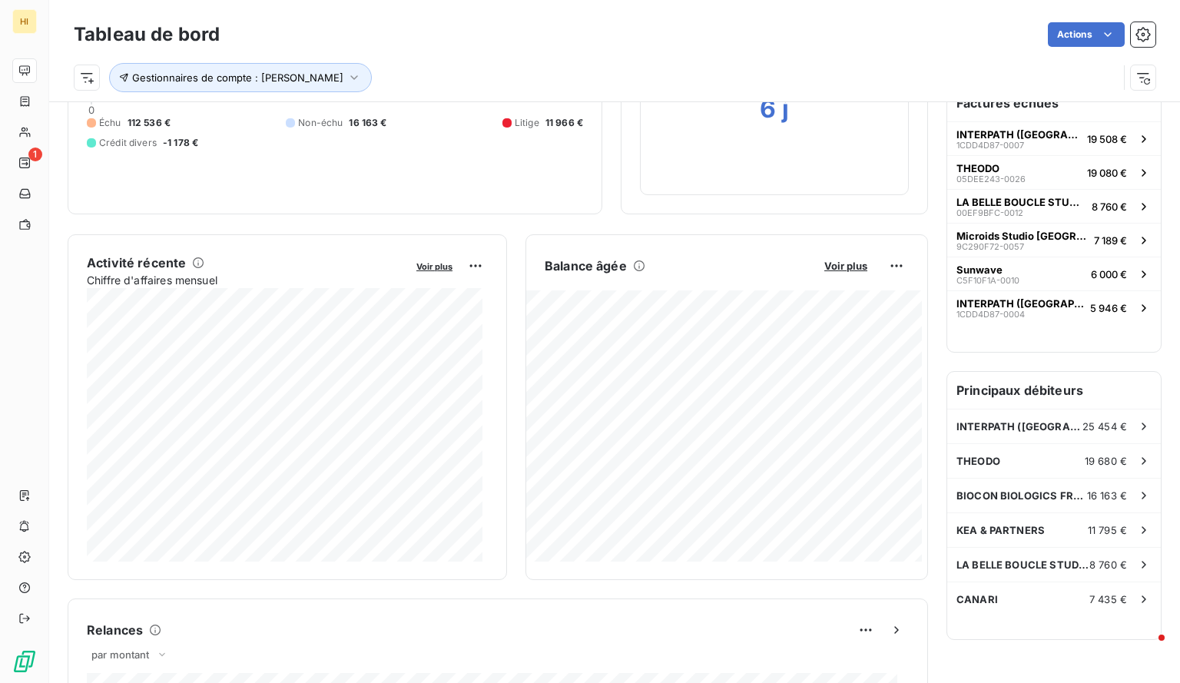
click at [844, 276] on div "Balance âgée Voir plus" at bounding box center [726, 265] width 401 height 25
click at [842, 271] on div "Balance âgée Voir plus" at bounding box center [726, 265] width 401 height 25
click at [836, 267] on span "Voir plus" at bounding box center [845, 266] width 43 height 12
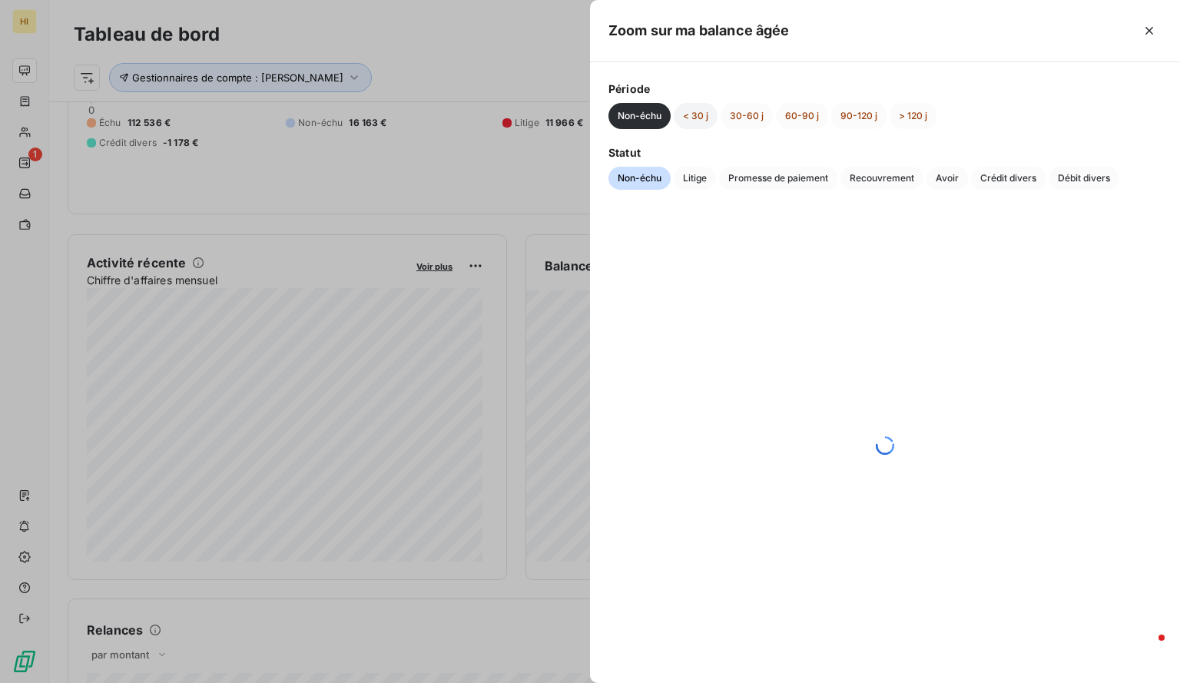
click at [700, 118] on button "< 30 j" at bounding box center [696, 116] width 44 height 26
click at [751, 114] on button "30-60 j" at bounding box center [746, 116] width 52 height 26
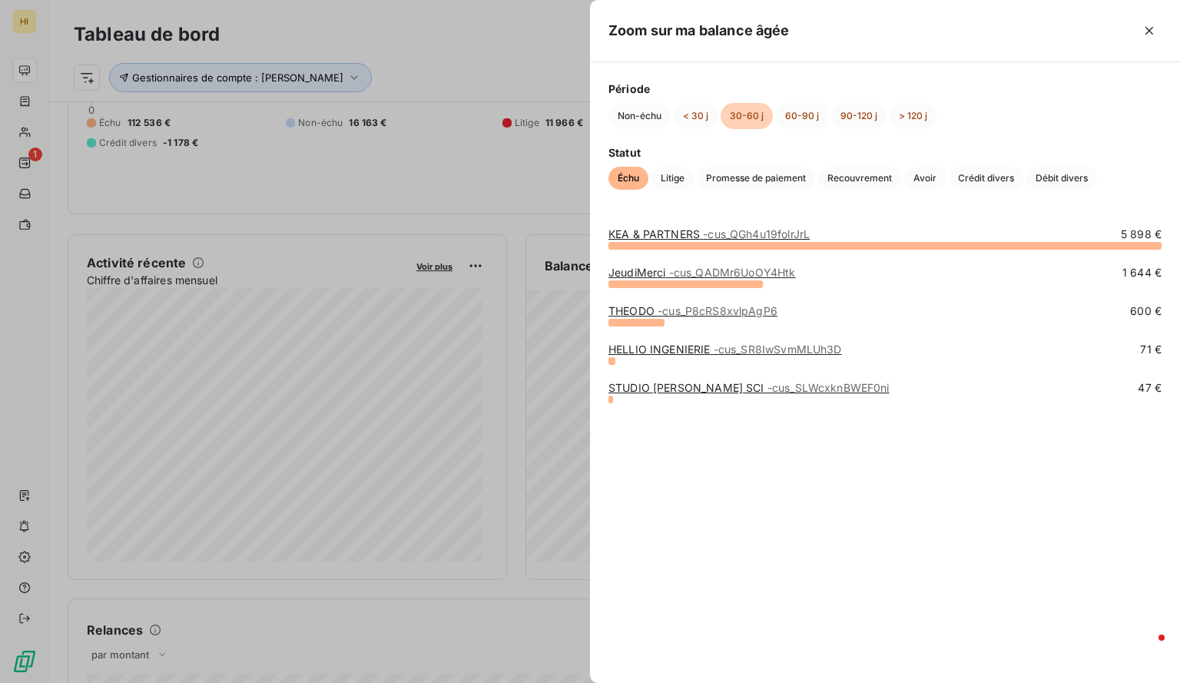
click at [670, 389] on link "STUDIO [PERSON_NAME] SCI - cus_SLWcxknBWEF0ni" at bounding box center [748, 387] width 281 height 13
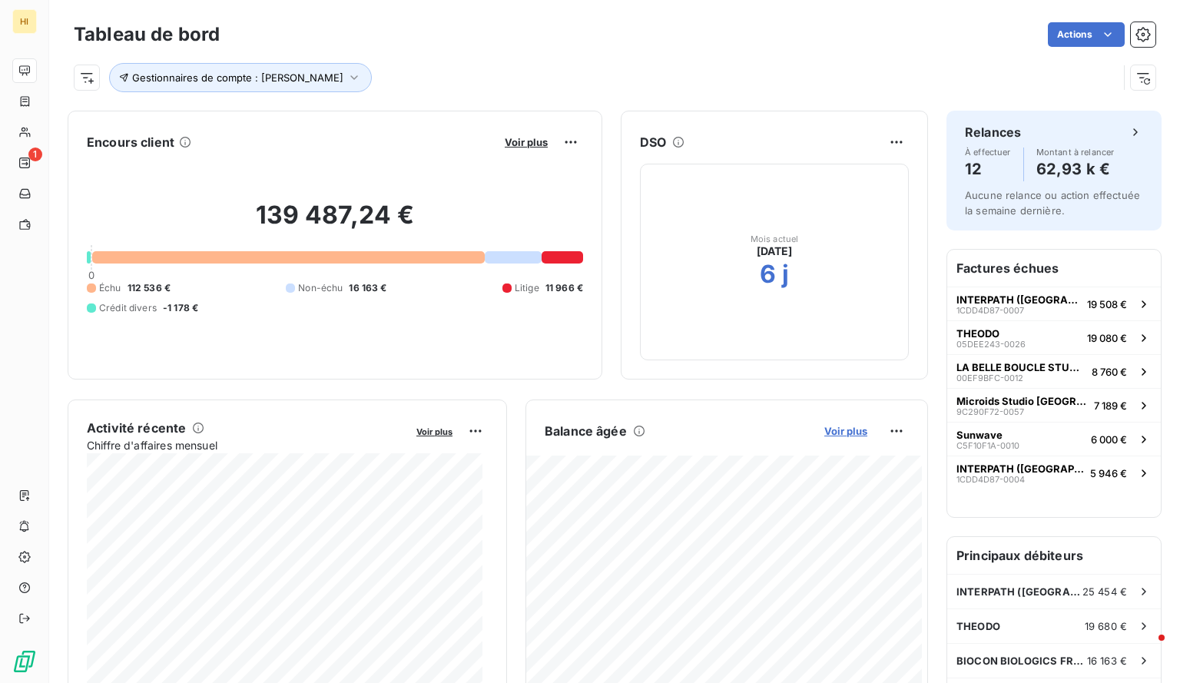
click at [830, 435] on span "Voir plus" at bounding box center [845, 431] width 43 height 12
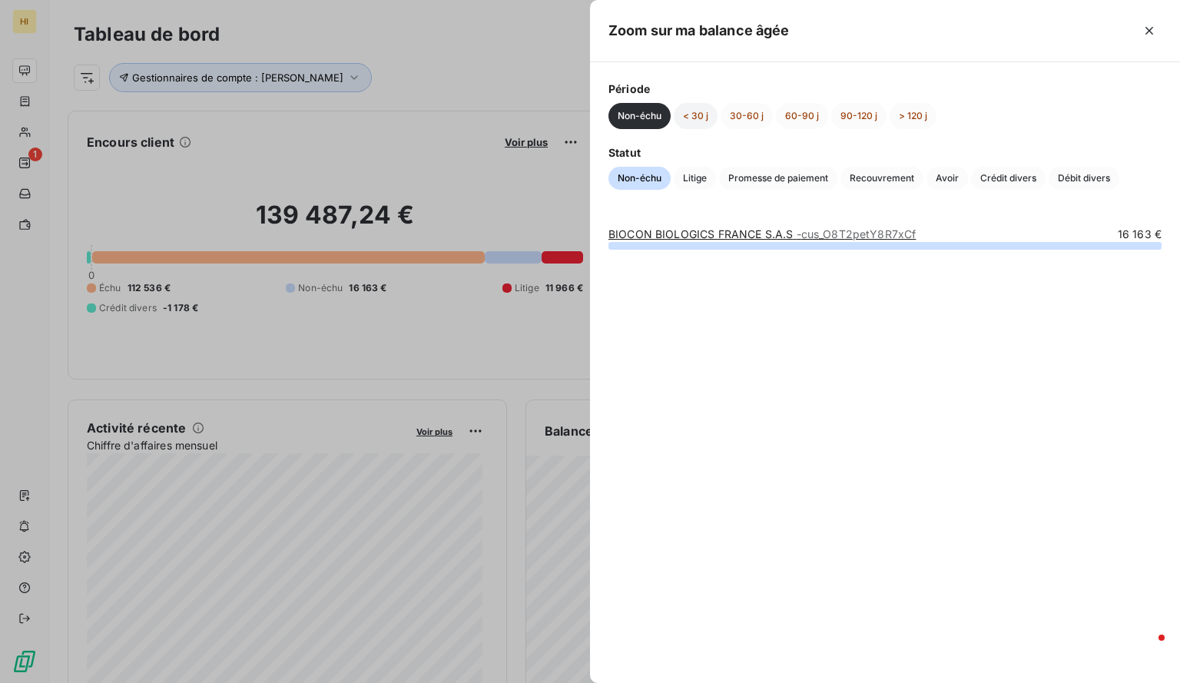
click at [700, 110] on button "< 30 j" at bounding box center [696, 116] width 44 height 26
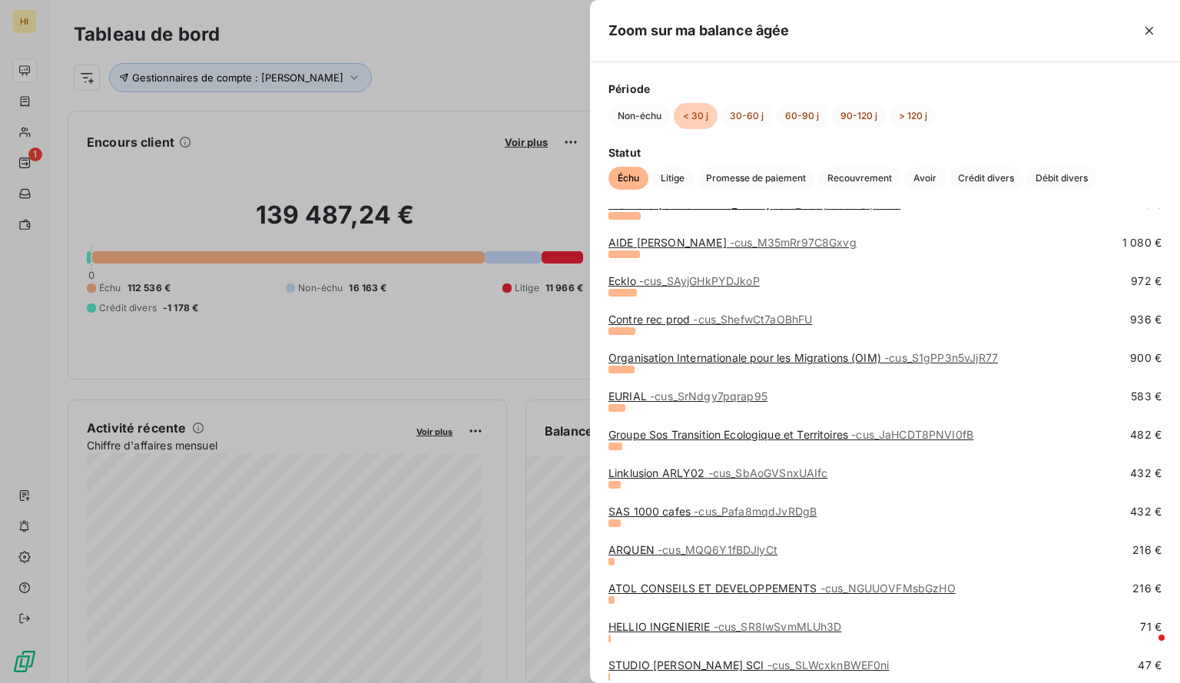
scroll to position [809, 0]
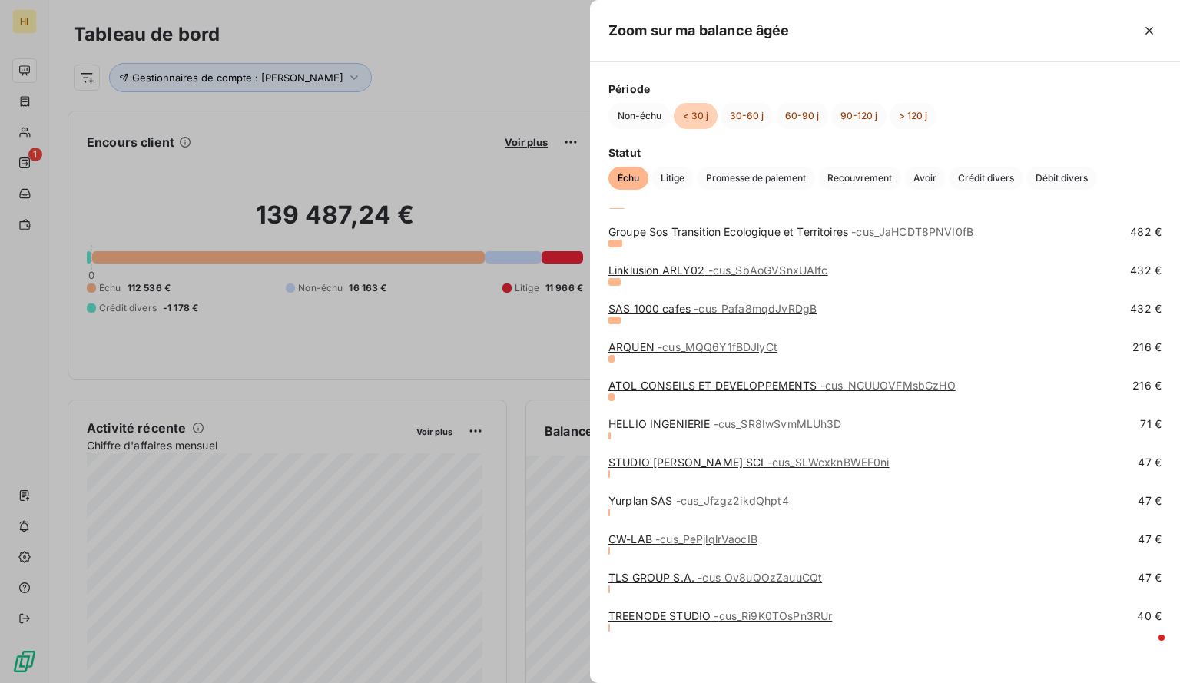
drag, startPoint x: 763, startPoint y: 538, endPoint x: 1054, endPoint y: 110, distance: 517.9
click at [1054, 110] on div "Non-échu < 30 j 30-60 j 60-90 j 90-120 j > 120 j" at bounding box center [884, 116] width 553 height 26
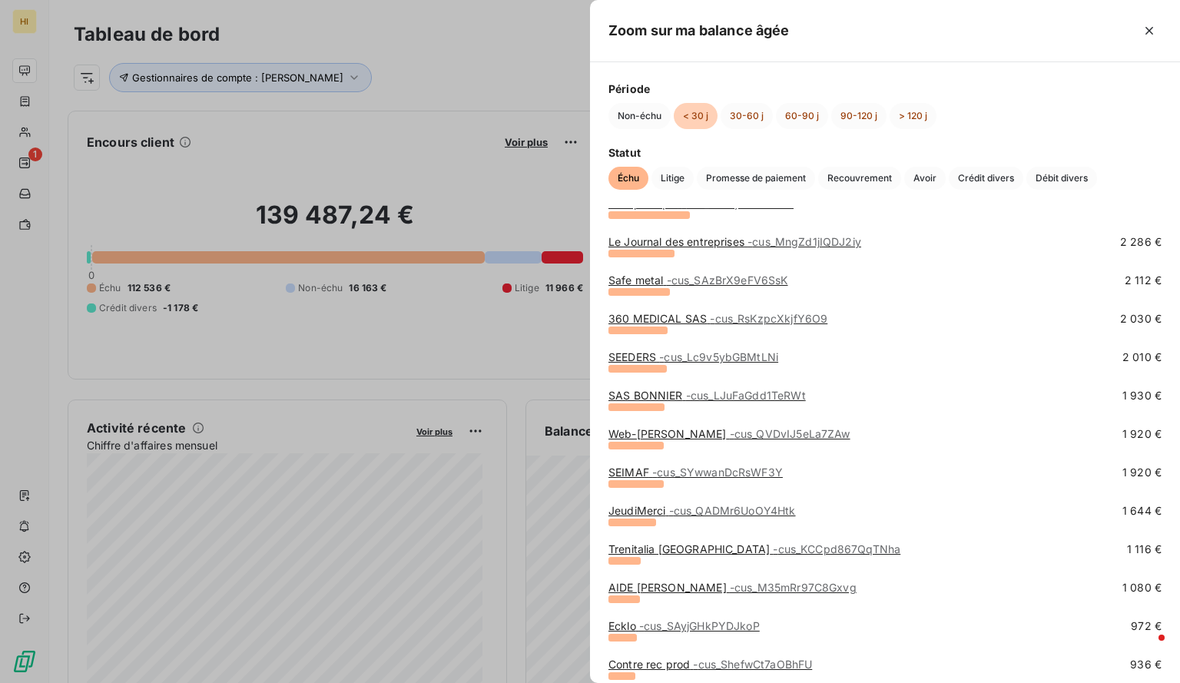
scroll to position [0, 0]
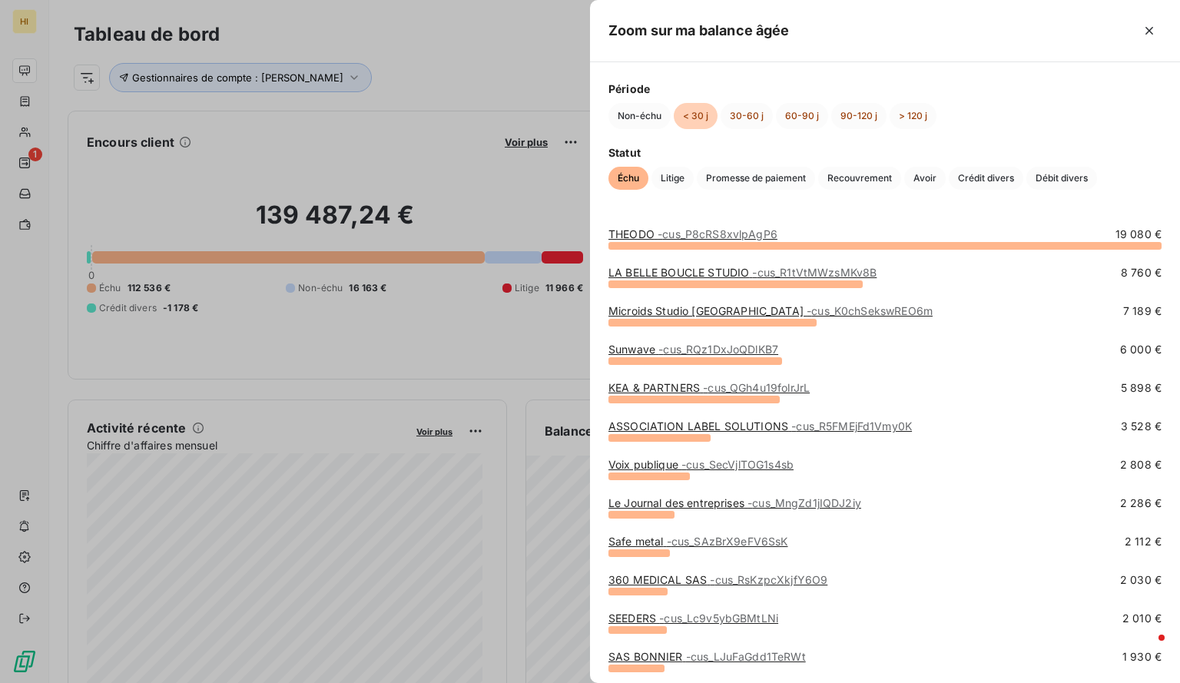
click at [395, 50] on div at bounding box center [590, 341] width 1180 height 683
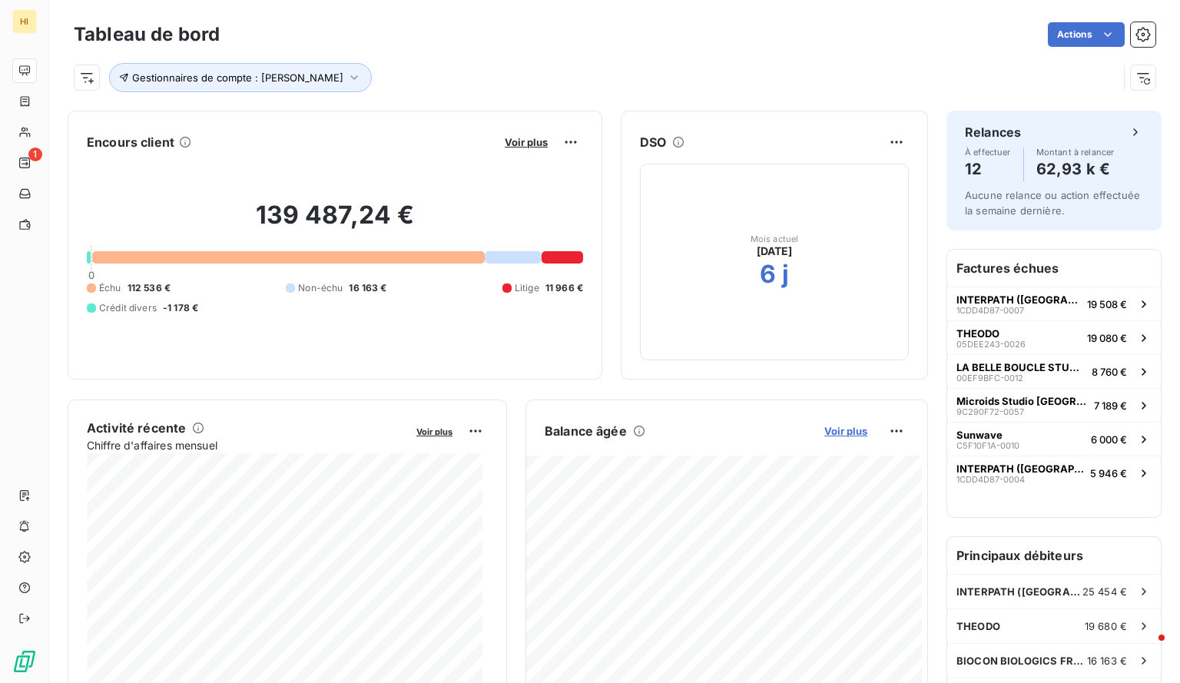
click at [832, 432] on span "Voir plus" at bounding box center [845, 431] width 43 height 12
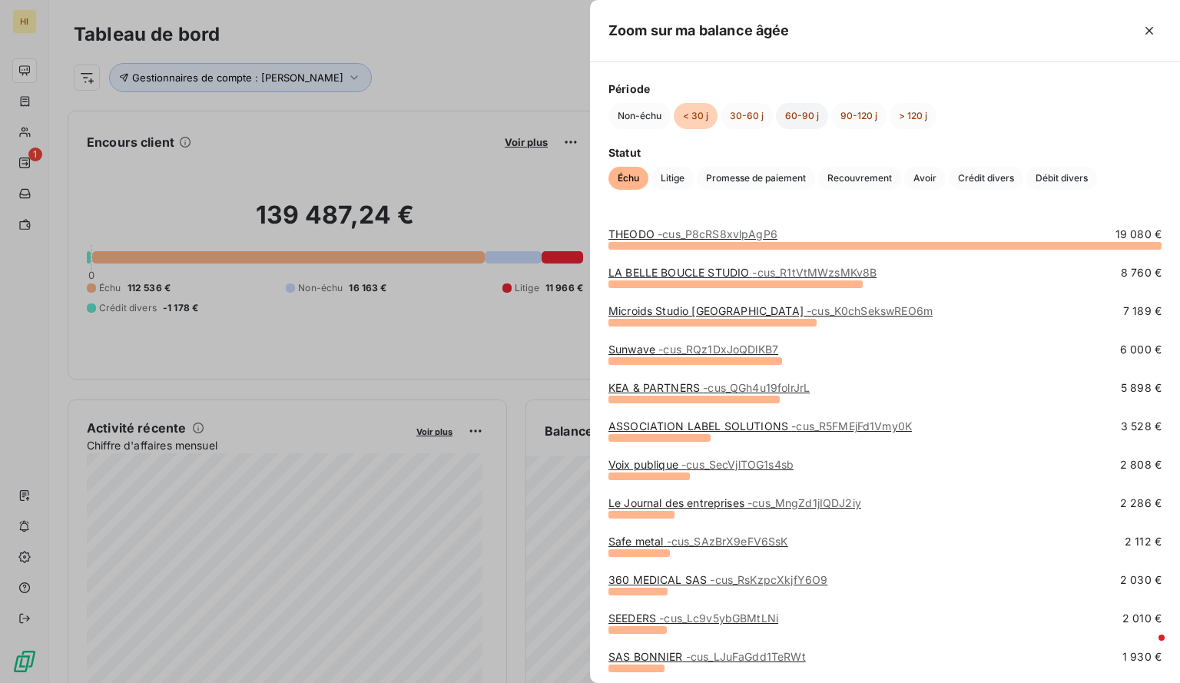
click at [776, 114] on button "60-90 j" at bounding box center [802, 116] width 52 height 26
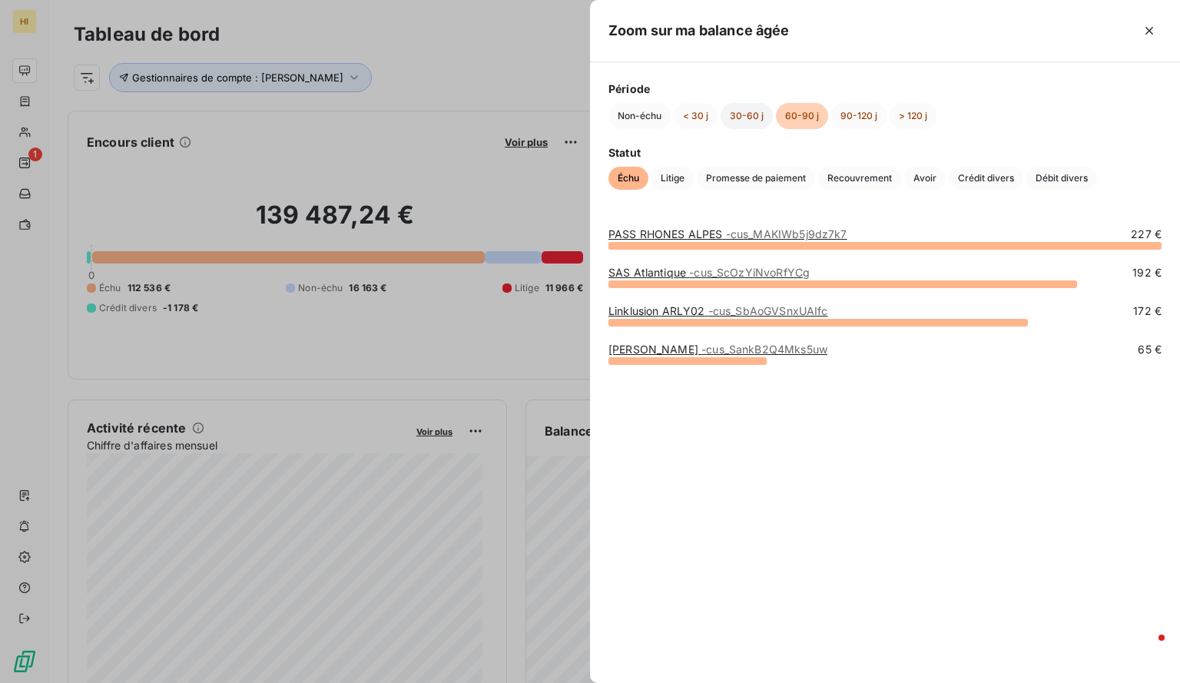
click at [744, 121] on button "30-60 j" at bounding box center [746, 116] width 52 height 26
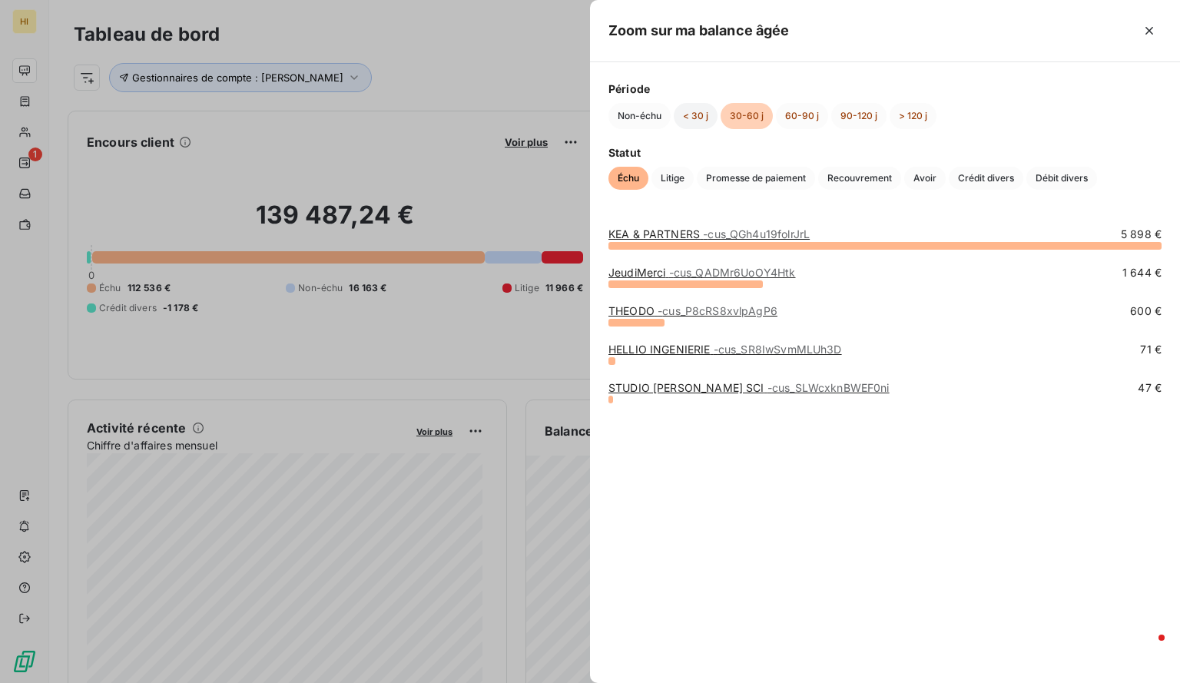
click at [696, 114] on button "< 30 j" at bounding box center [696, 116] width 44 height 26
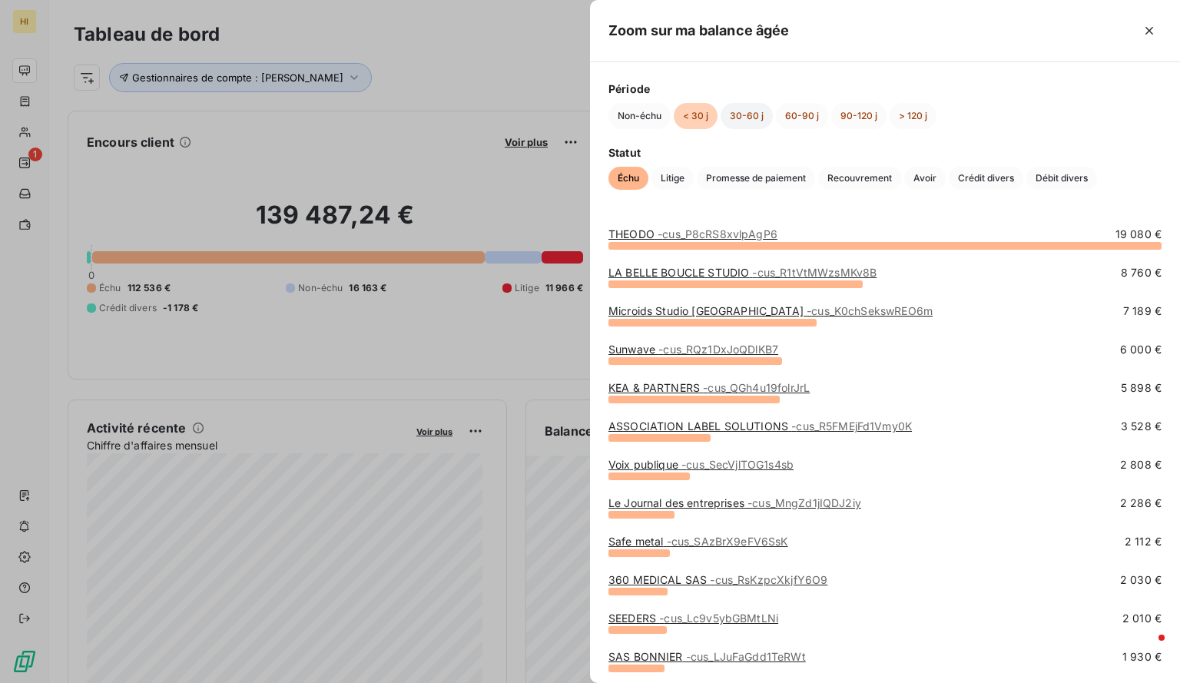
click at [745, 118] on button "30-60 j" at bounding box center [746, 116] width 52 height 26
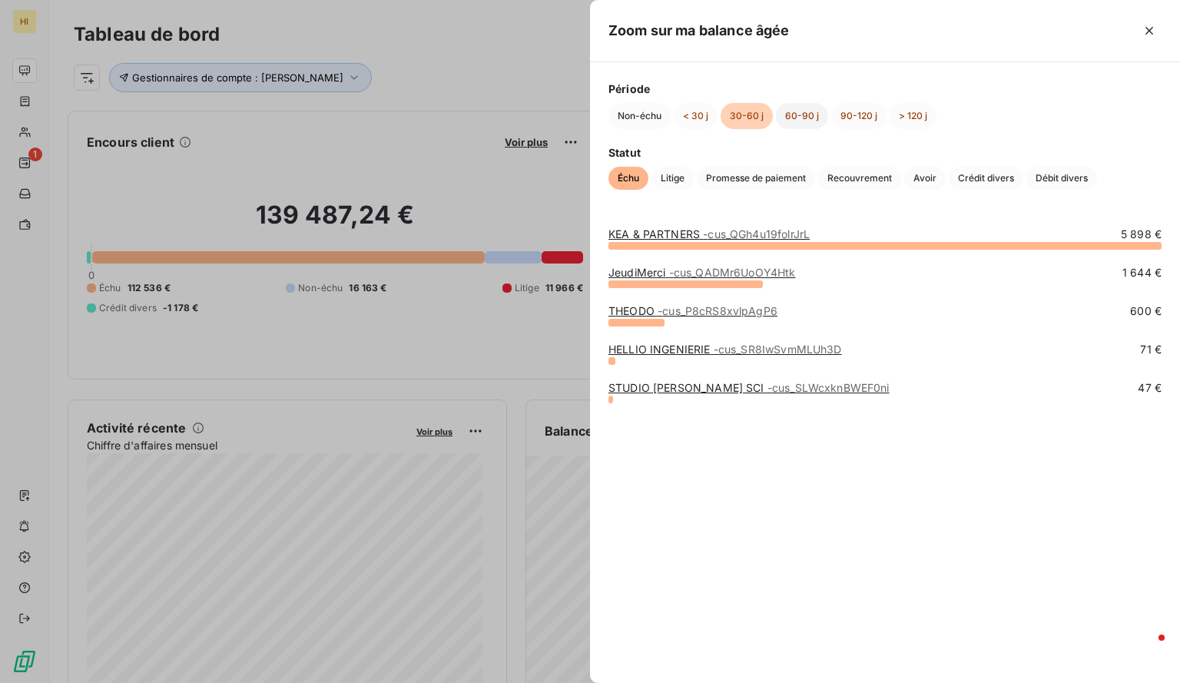
click at [794, 116] on button "60-90 j" at bounding box center [802, 116] width 52 height 26
